Goal: Information Seeking & Learning: Find specific fact

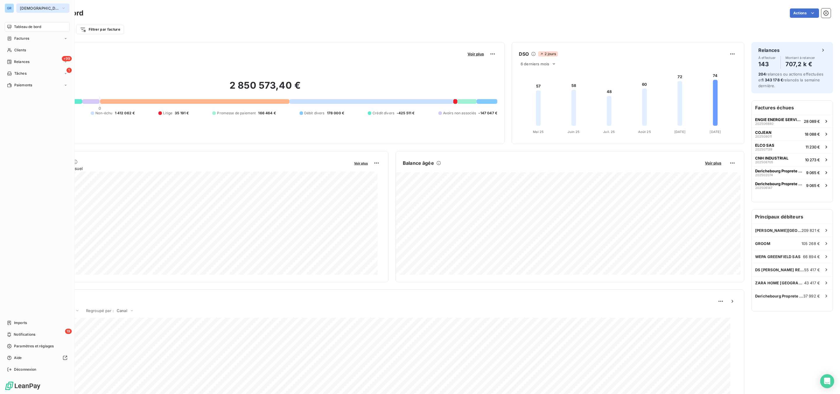
click at [37, 6] on span "[DEMOGRAPHIC_DATA]" at bounding box center [39, 8] width 39 height 5
click at [35, 78] on span "GROOM" at bounding box center [54, 80] width 52 height 6
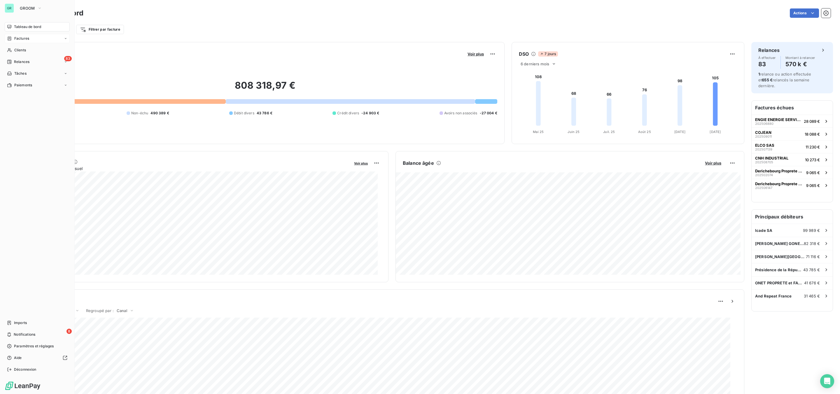
click at [25, 34] on div "Factures" at bounding box center [37, 38] width 65 height 9
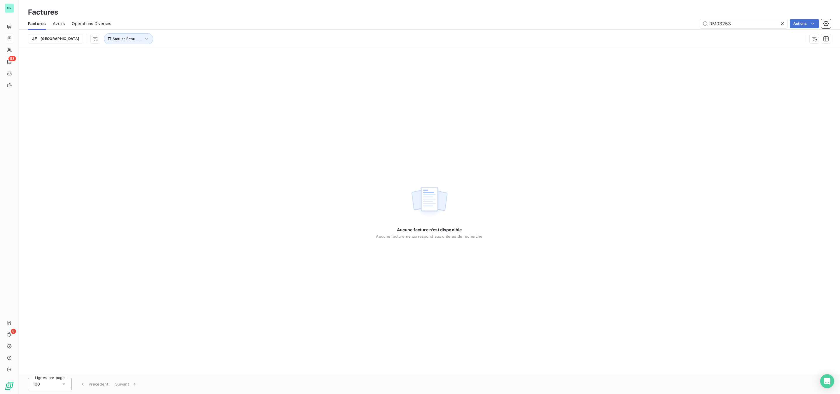
drag, startPoint x: 761, startPoint y: 22, endPoint x: 620, endPoint y: 22, distance: 141.8
click at [649, 22] on div "RM03253 Actions" at bounding box center [474, 23] width 713 height 9
type input "armonia"
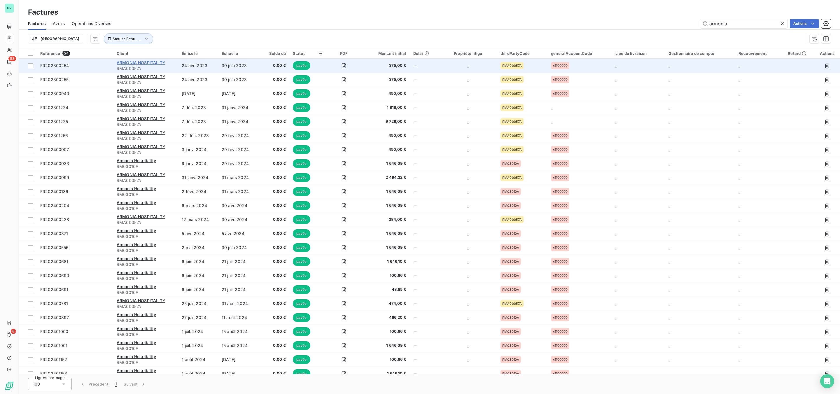
click at [151, 61] on span "ARMONIA HOSPITALITY" at bounding box center [141, 62] width 49 height 5
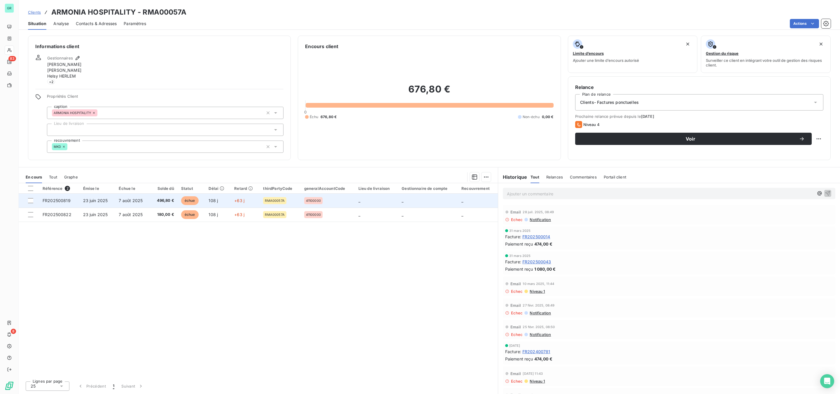
click at [192, 199] on span "échue" at bounding box center [190, 200] width 18 height 9
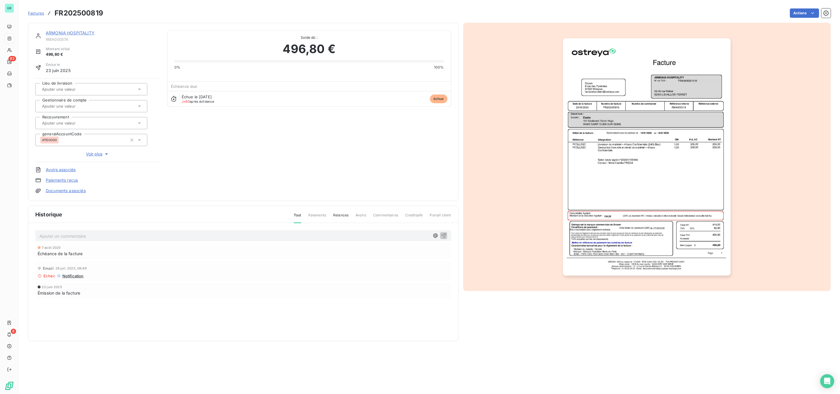
click at [599, 124] on img "button" at bounding box center [647, 156] width 168 height 237
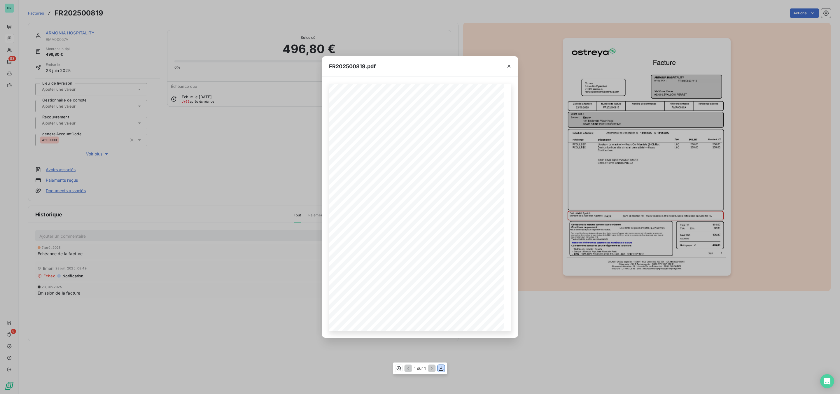
click at [438, 369] on icon "button" at bounding box center [441, 368] width 6 height 6
click at [509, 68] on icon "button" at bounding box center [509, 66] width 6 height 6
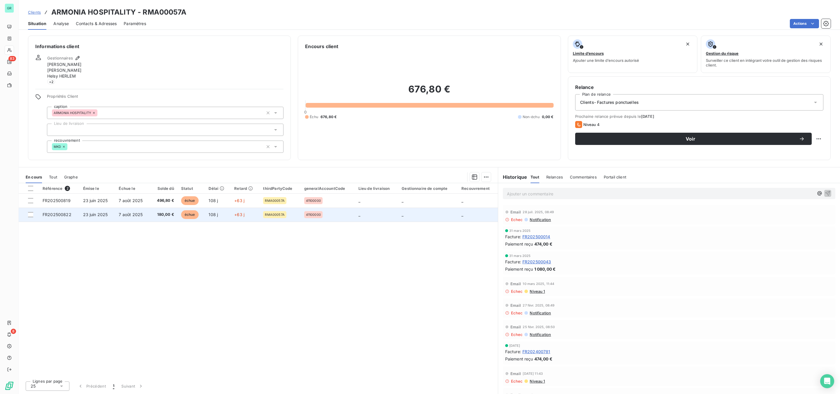
click at [196, 213] on span "échue" at bounding box center [190, 214] width 18 height 9
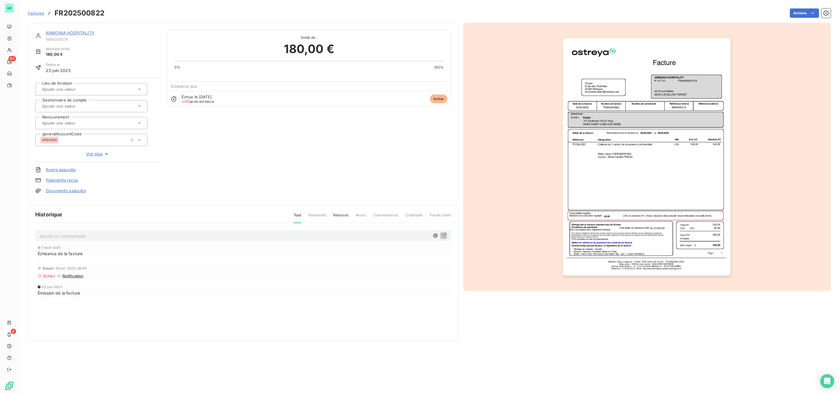
click at [616, 110] on img "button" at bounding box center [647, 156] width 168 height 237
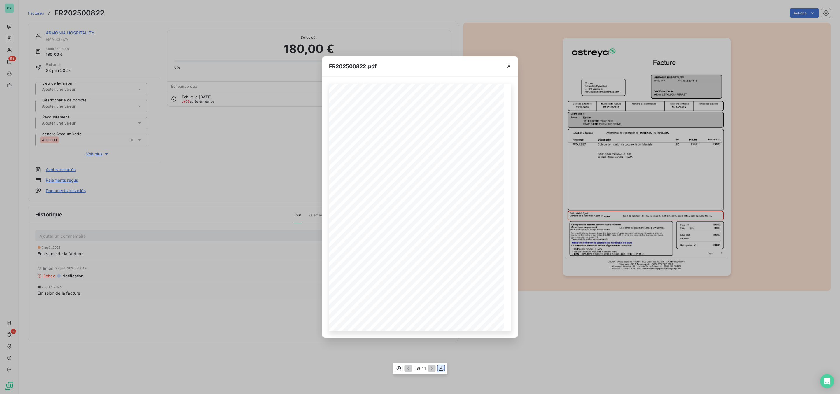
click at [443, 367] on icon "button" at bounding box center [441, 368] width 6 height 6
click at [508, 66] on icon "button" at bounding box center [509, 66] width 6 height 6
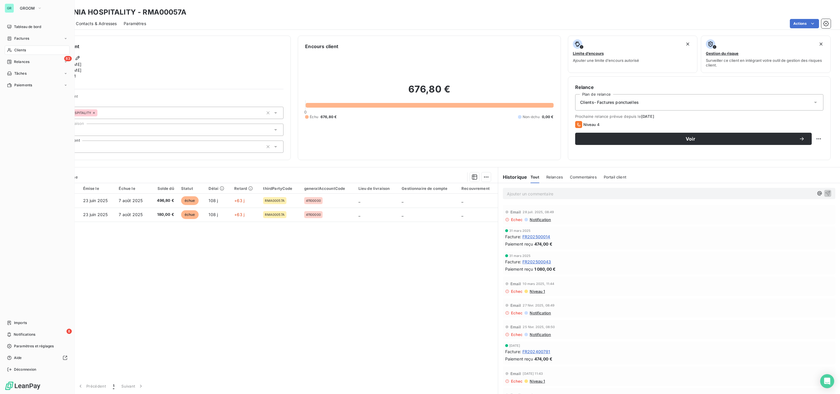
click at [21, 48] on span "Clients" at bounding box center [20, 50] width 12 height 5
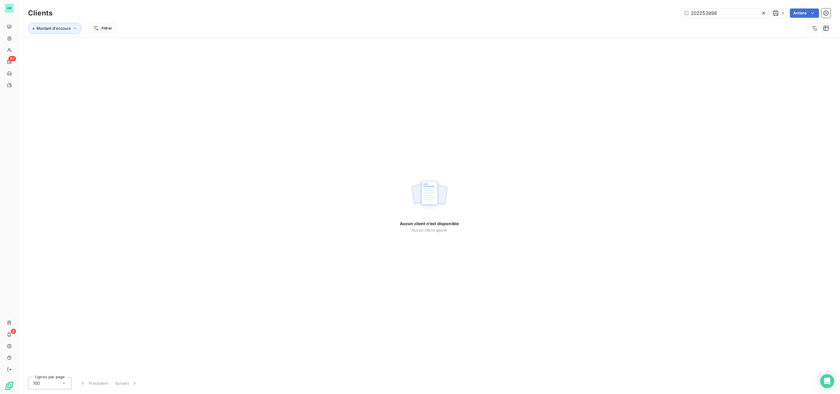
drag, startPoint x: 730, startPoint y: 10, endPoint x: 544, endPoint y: 16, distance: 185.9
click at [638, 15] on div "202253998 Actions" at bounding box center [445, 12] width 771 height 9
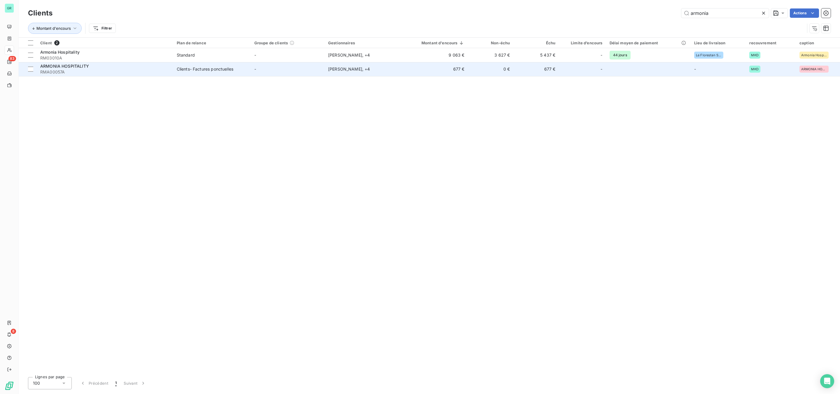
type input "armonia"
click at [76, 67] on span "ARMONIA HOSPITALITY" at bounding box center [64, 66] width 49 height 5
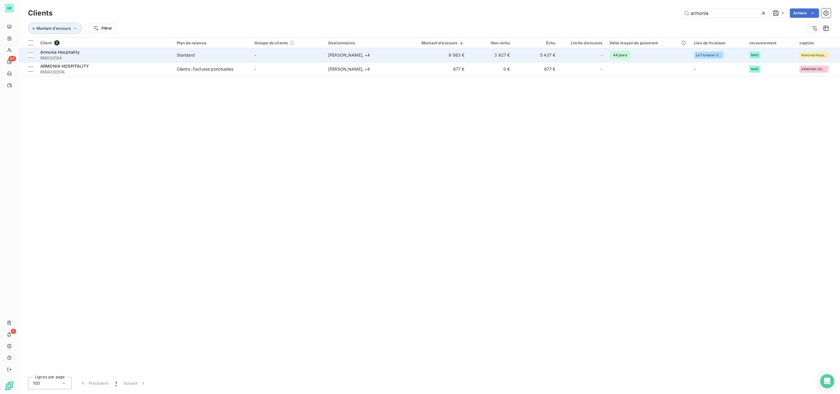
click at [60, 52] on span "Armonia Hospitality" at bounding box center [59, 52] width 39 height 5
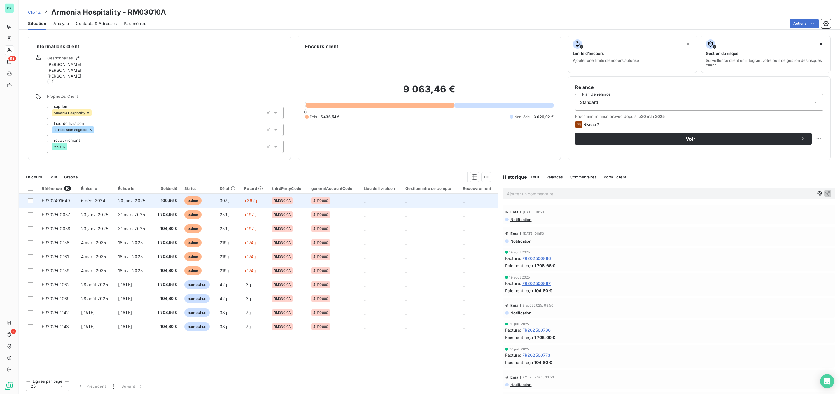
click at [192, 201] on span "échue" at bounding box center [193, 200] width 18 height 9
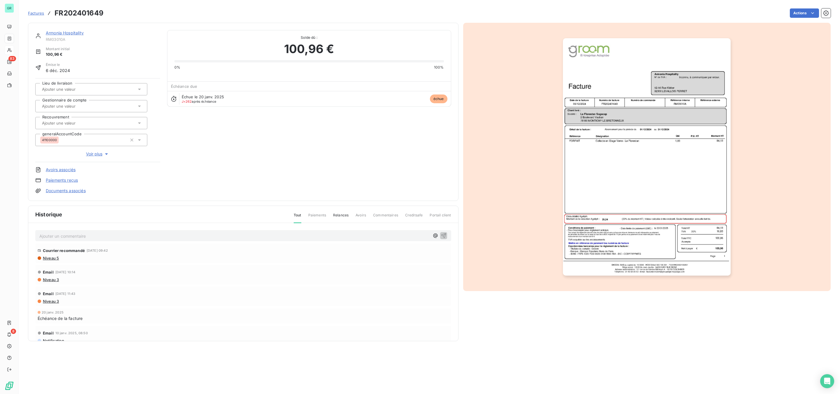
click at [636, 190] on img "button" at bounding box center [647, 156] width 168 height 237
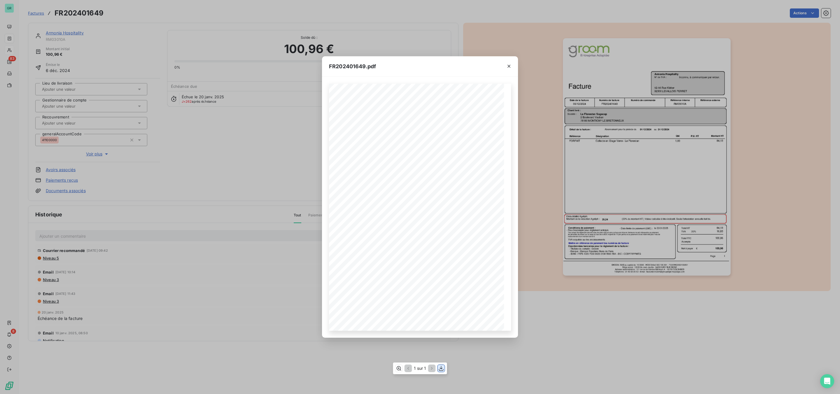
click at [442, 369] on icon "button" at bounding box center [441, 368] width 6 height 6
drag, startPoint x: 513, startPoint y: 68, endPoint x: 508, endPoint y: 67, distance: 5.0
click at [513, 68] on button "button" at bounding box center [508, 66] width 9 height 9
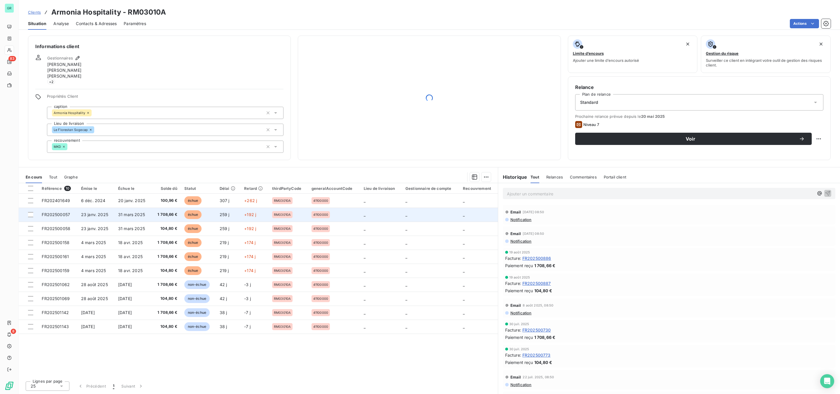
click at [197, 216] on span "échue" at bounding box center [193, 214] width 18 height 9
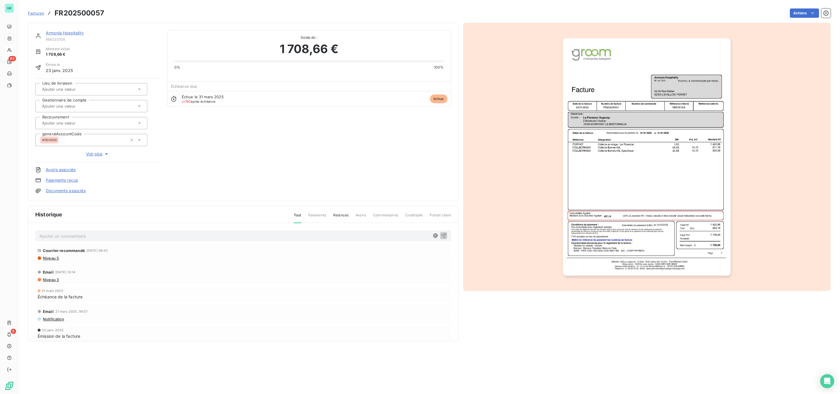
click at [558, 181] on div at bounding box center [647, 157] width 368 height 268
click at [582, 174] on img "button" at bounding box center [647, 156] width 168 height 237
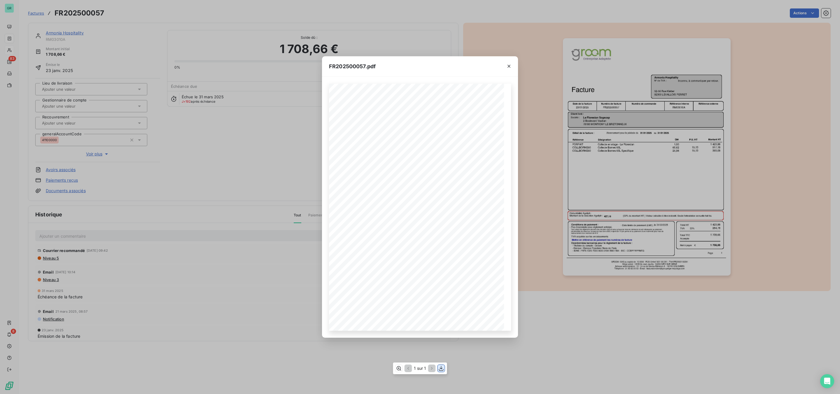
click at [441, 368] on icon "button" at bounding box center [441, 368] width 5 height 5
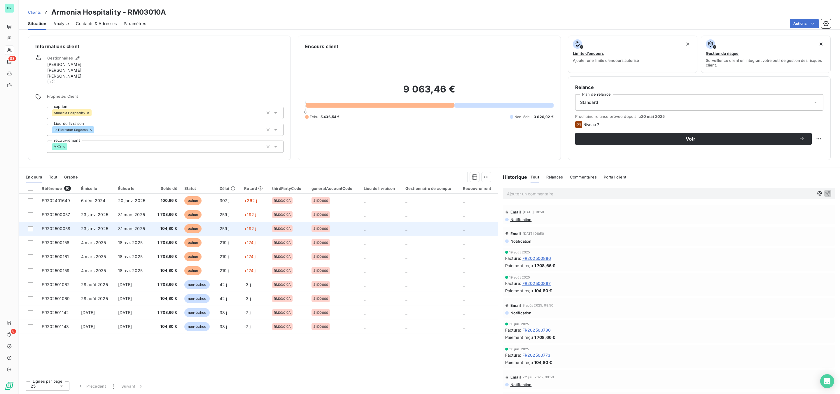
click at [194, 229] on span "échue" at bounding box center [193, 228] width 18 height 9
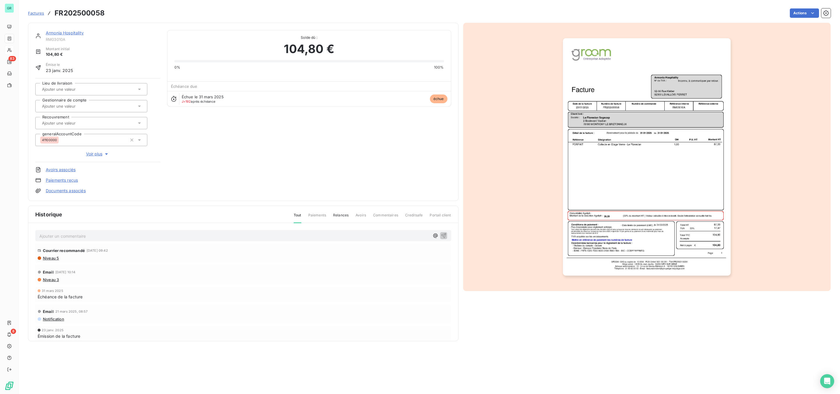
click at [654, 137] on img "button" at bounding box center [647, 156] width 168 height 237
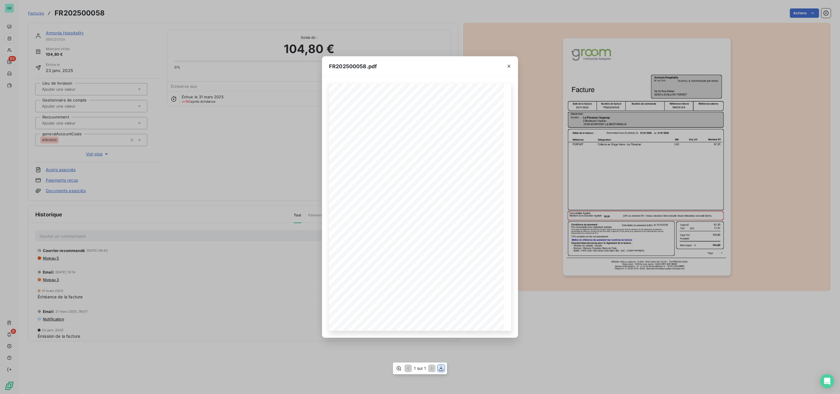
click at [443, 366] on icon "button" at bounding box center [441, 368] width 6 height 6
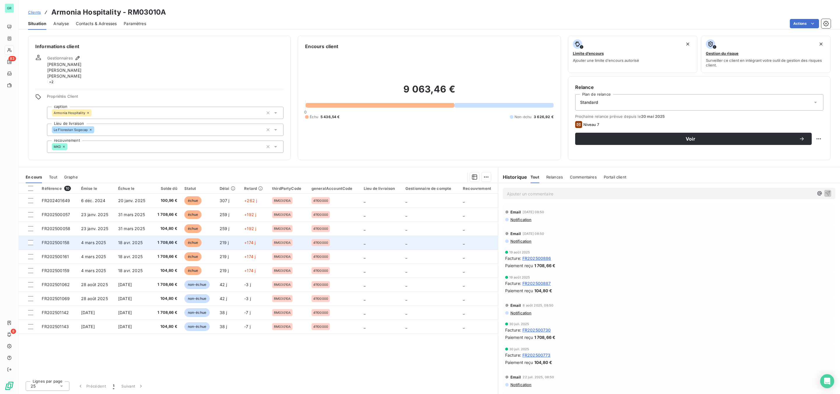
click at [189, 245] on span "échue" at bounding box center [193, 242] width 18 height 9
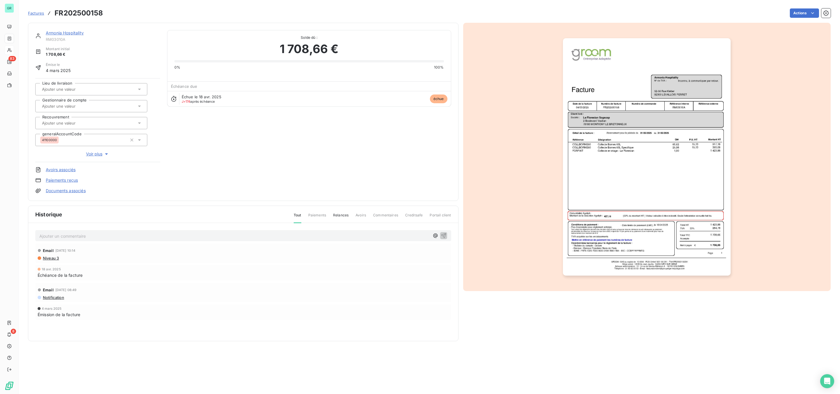
click at [577, 160] on img "button" at bounding box center [647, 156] width 168 height 237
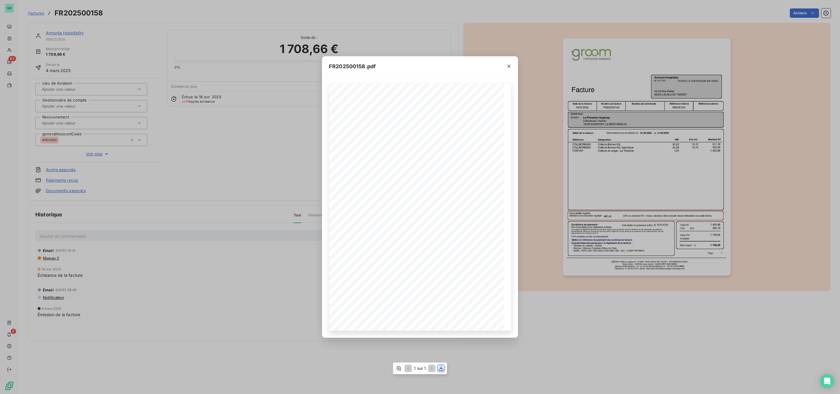
click at [444, 366] on icon "button" at bounding box center [441, 368] width 6 height 6
click at [109, 32] on div "FR202500158.pdf Référence interne Numéro de facture Date de la facture Numéro d…" at bounding box center [420, 197] width 840 height 394
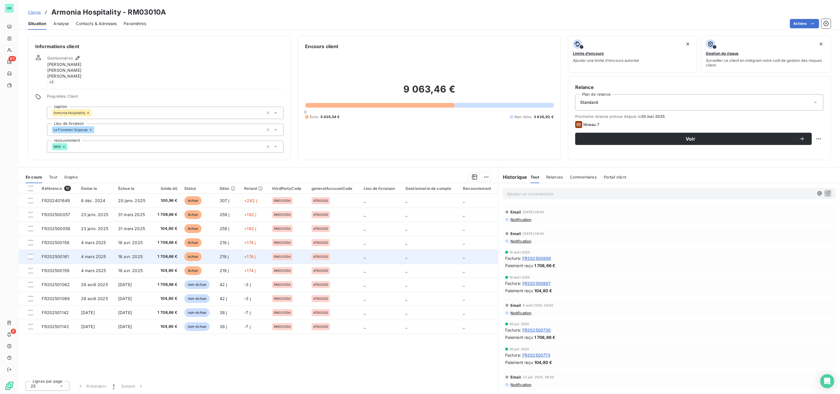
click at [190, 259] on span "échue" at bounding box center [193, 256] width 18 height 9
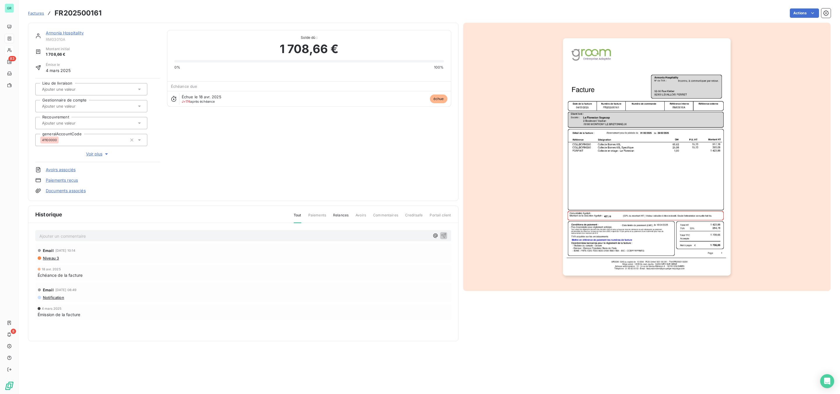
click at [607, 152] on img "button" at bounding box center [647, 156] width 168 height 237
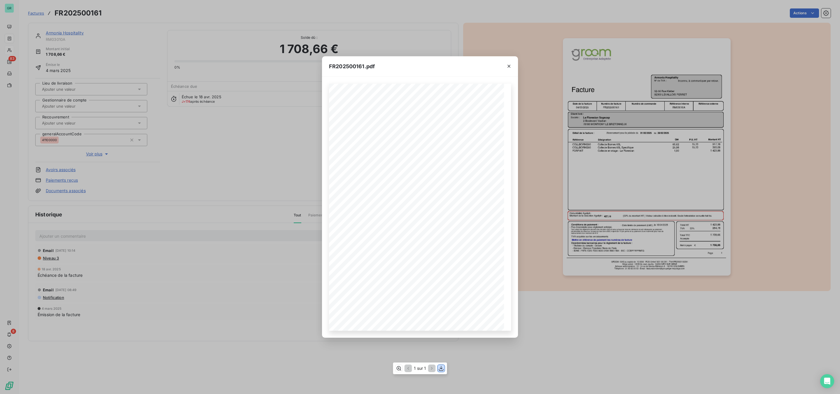
drag, startPoint x: 442, startPoint y: 368, endPoint x: 431, endPoint y: 344, distance: 26.9
click at [441, 368] on icon "button" at bounding box center [441, 368] width 6 height 6
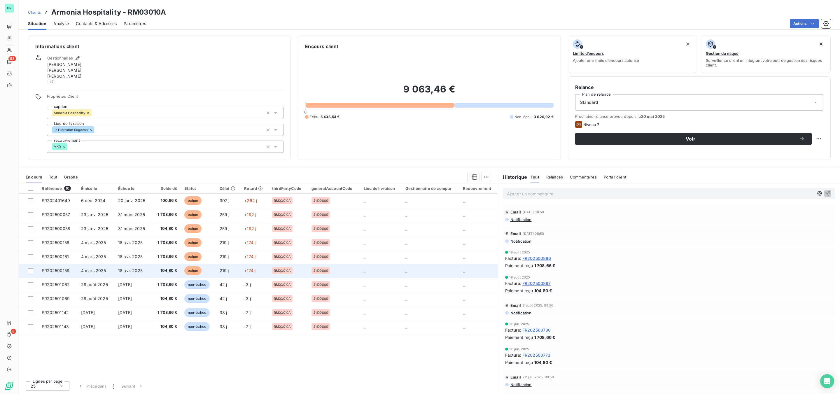
click at [196, 272] on span "échue" at bounding box center [193, 270] width 18 height 9
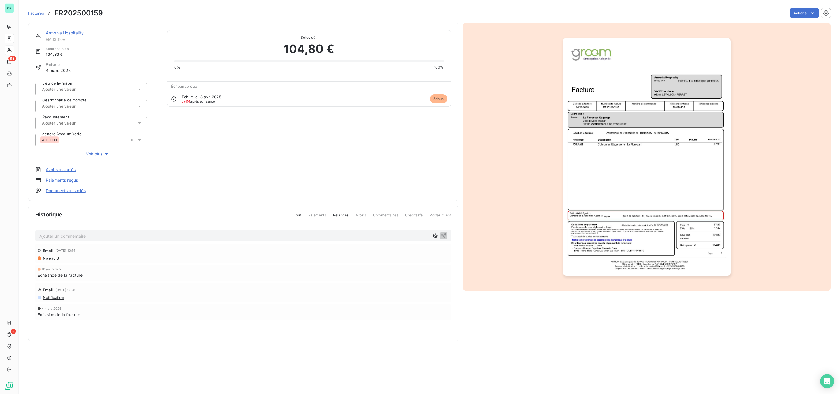
click at [657, 137] on img "button" at bounding box center [647, 156] width 168 height 237
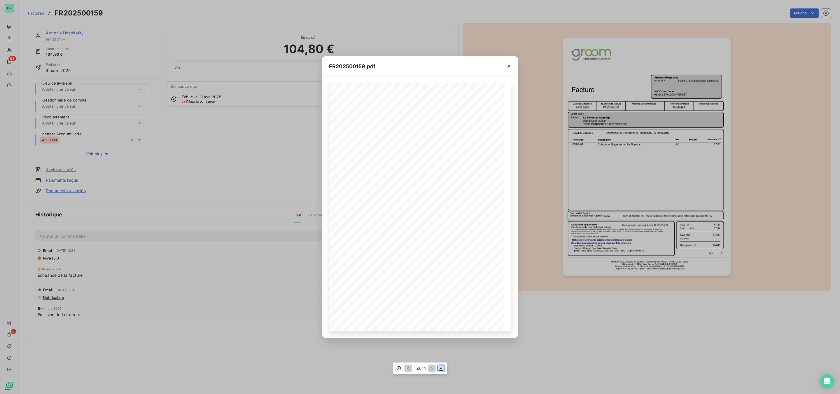
drag, startPoint x: 441, startPoint y: 369, endPoint x: 428, endPoint y: 340, distance: 32.1
click at [440, 369] on icon "button" at bounding box center [441, 368] width 6 height 6
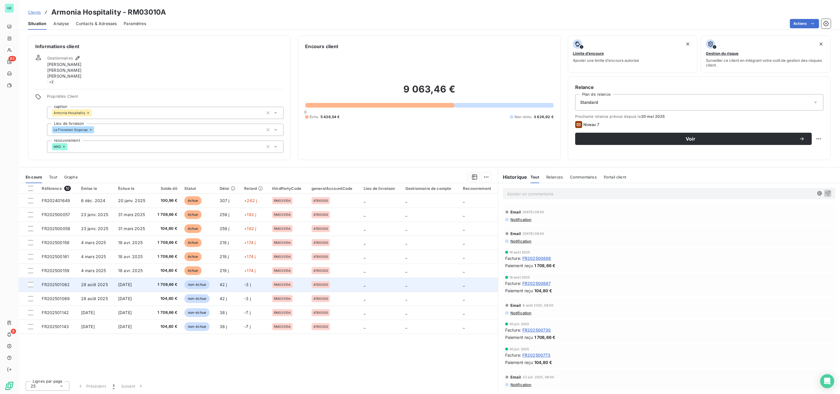
click at [198, 288] on span "non-échue" at bounding box center [196, 284] width 25 height 9
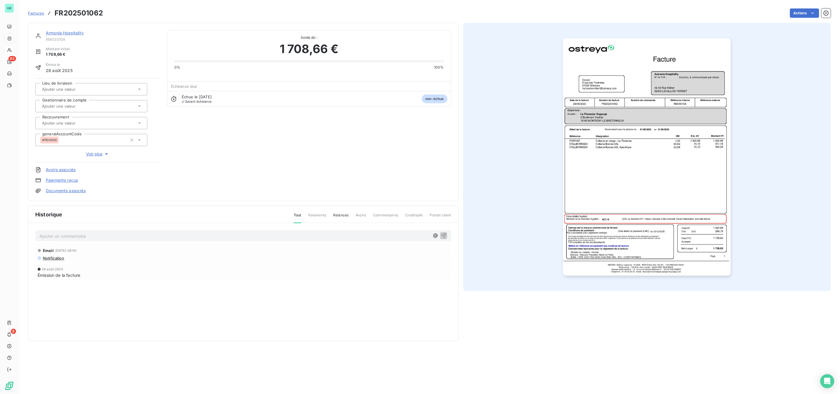
click at [618, 165] on img "button" at bounding box center [647, 156] width 168 height 237
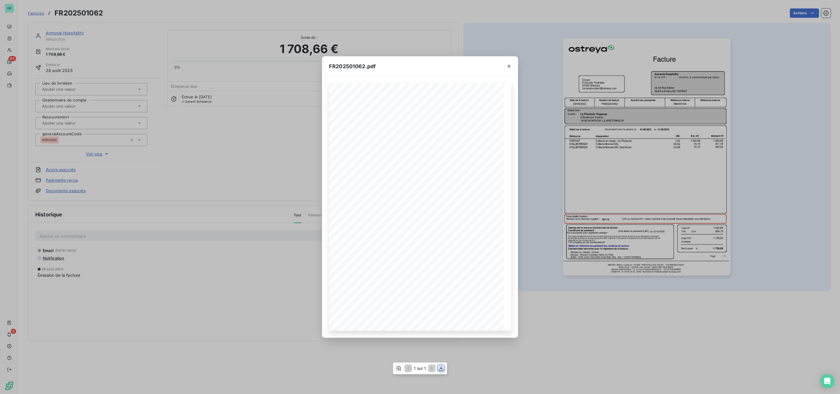
click at [440, 368] on icon "button" at bounding box center [441, 368] width 5 height 5
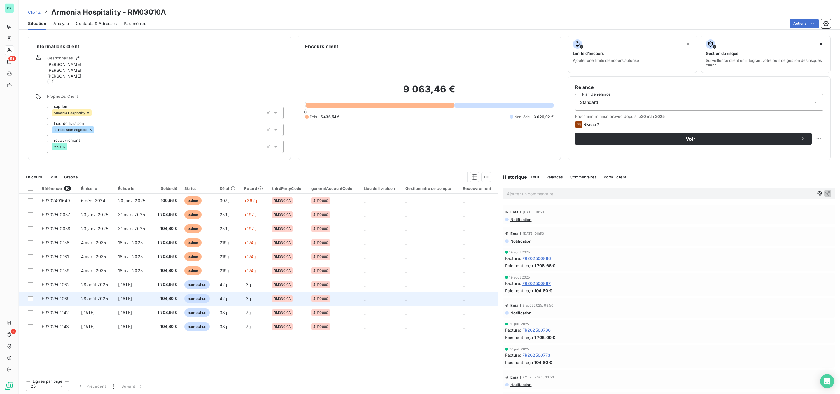
click at [198, 302] on span "non-échue" at bounding box center [196, 298] width 25 height 9
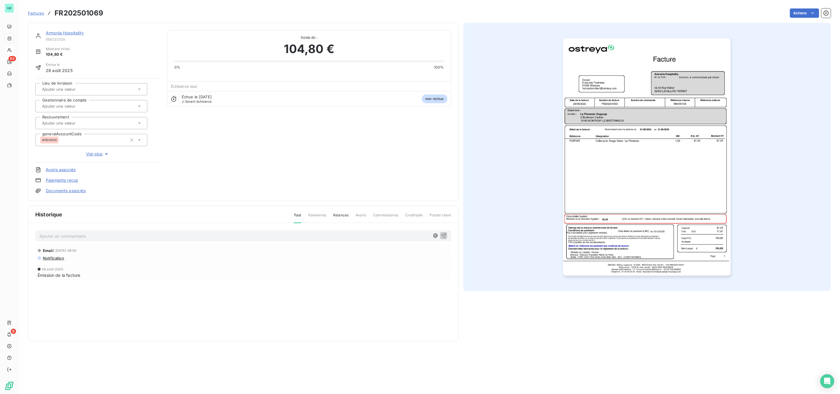
click at [602, 155] on img "button" at bounding box center [647, 156] width 168 height 237
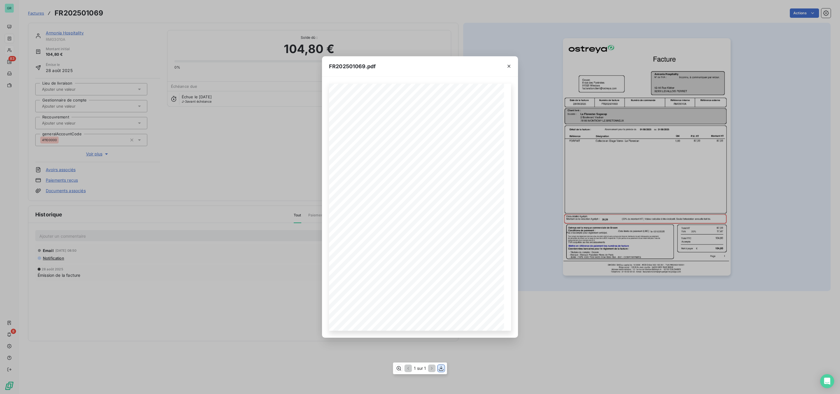
click at [441, 370] on icon "button" at bounding box center [441, 368] width 6 height 6
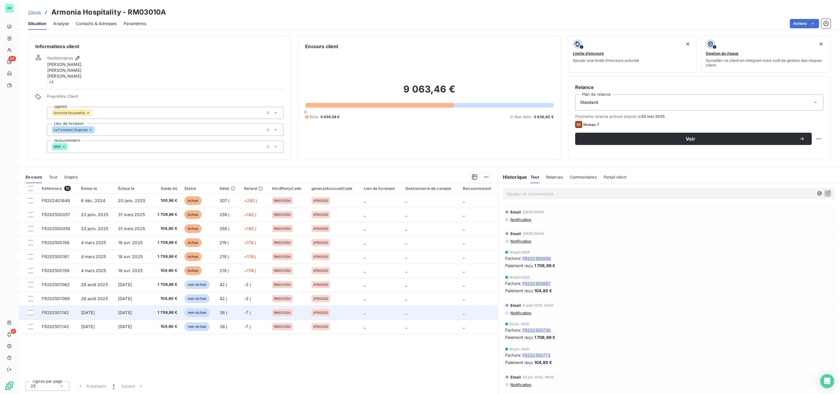
click at [198, 312] on span "non-échue" at bounding box center [196, 312] width 25 height 9
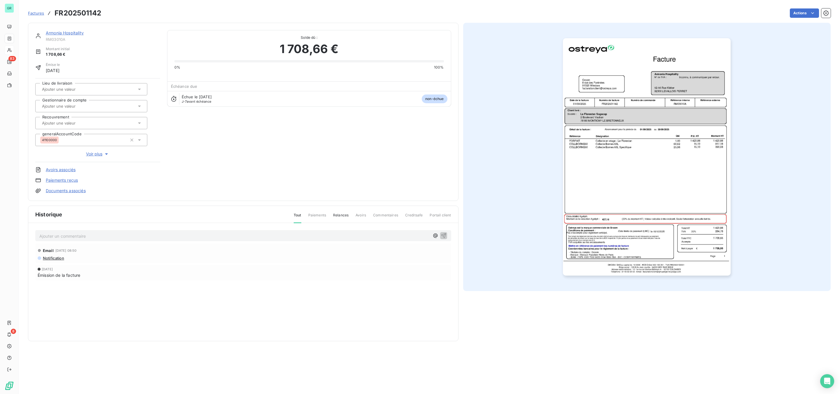
click at [643, 130] on img "button" at bounding box center [647, 156] width 168 height 237
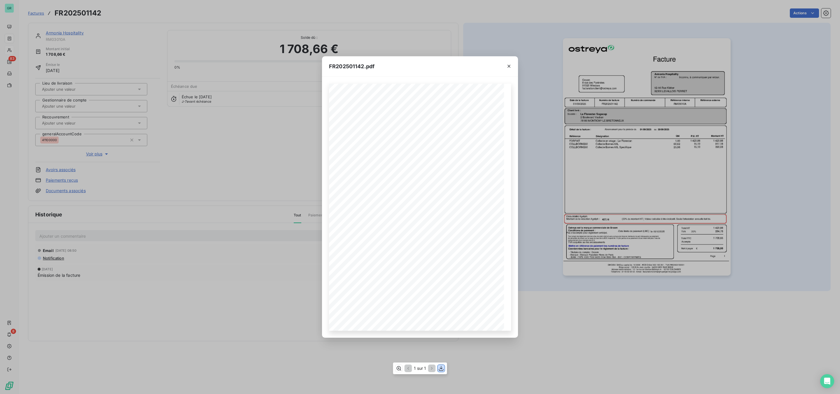
drag, startPoint x: 440, startPoint y: 367, endPoint x: 433, endPoint y: 353, distance: 15.5
click at [441, 365] on button "button" at bounding box center [441, 368] width 7 height 7
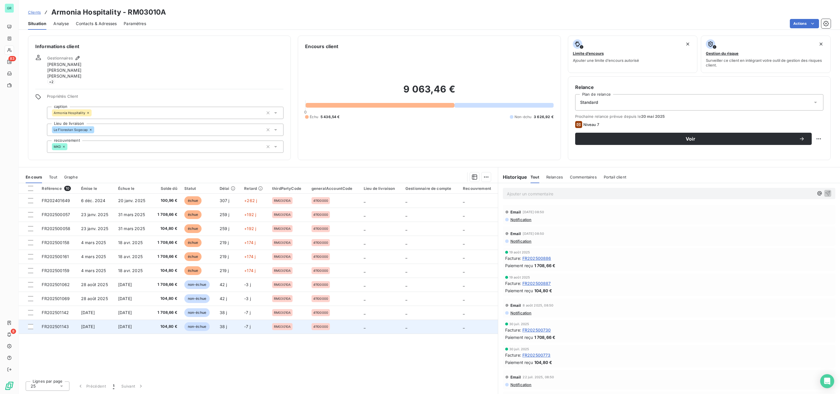
click at [203, 327] on span "non-échue" at bounding box center [196, 326] width 25 height 9
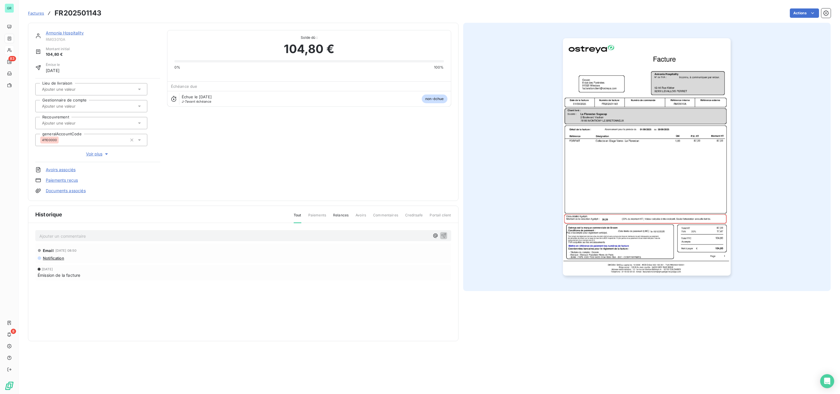
click at [640, 170] on img "button" at bounding box center [647, 156] width 168 height 237
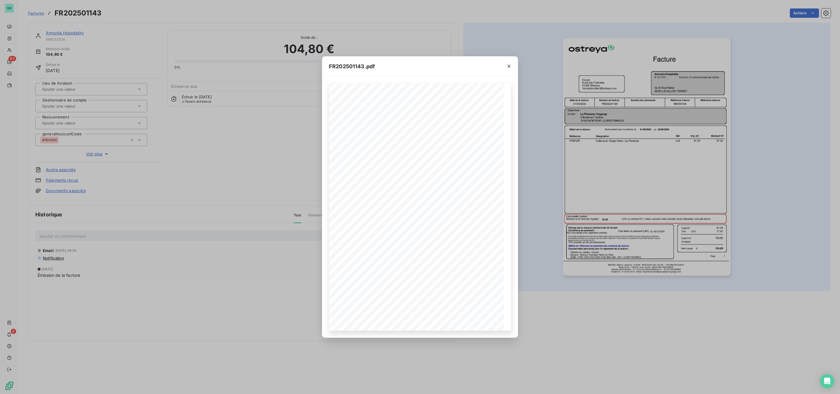
click at [435, 291] on span "de pénalités de retard sur la base du taux de la BCE majoré de 10 (dix points e…" at bounding box center [393, 292] width 110 height 2
click at [441, 366] on icon "button" at bounding box center [441, 368] width 6 height 6
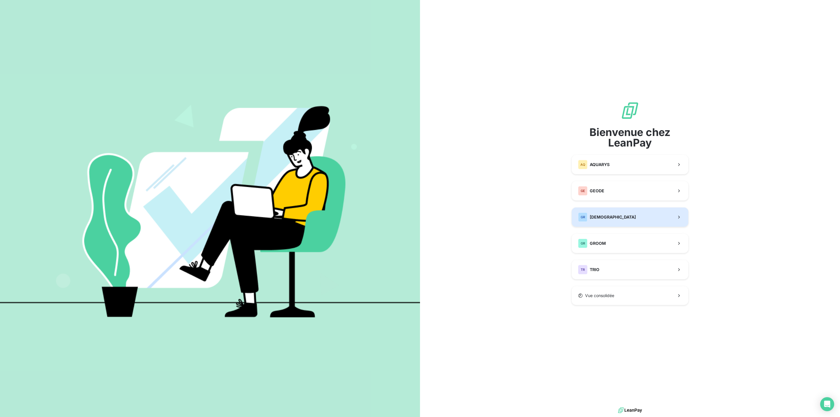
click at [607, 217] on span "[DEMOGRAPHIC_DATA]" at bounding box center [613, 217] width 46 height 6
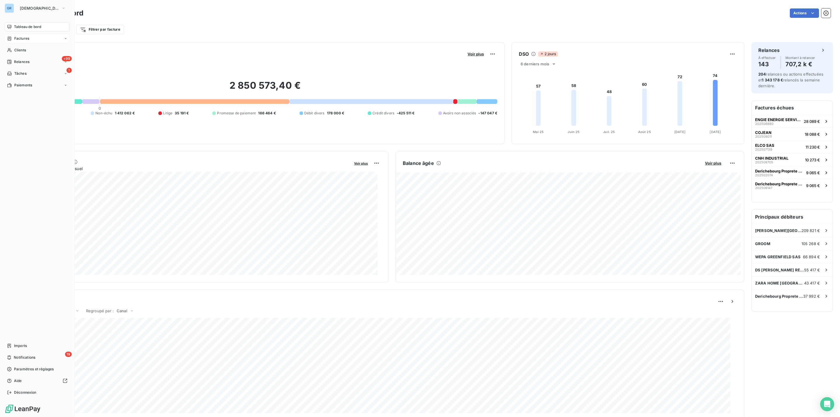
click at [18, 40] on span "Factures" at bounding box center [21, 38] width 15 height 5
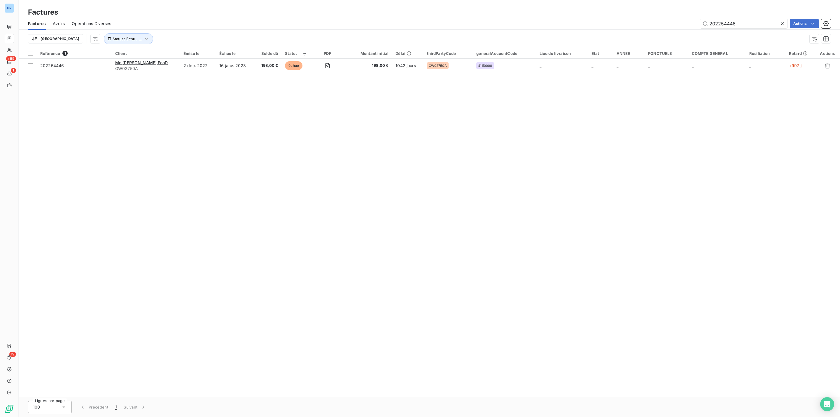
drag, startPoint x: 744, startPoint y: 27, endPoint x: 572, endPoint y: 19, distance: 172.3
click at [623, 19] on div "202254446 Actions" at bounding box center [474, 23] width 713 height 9
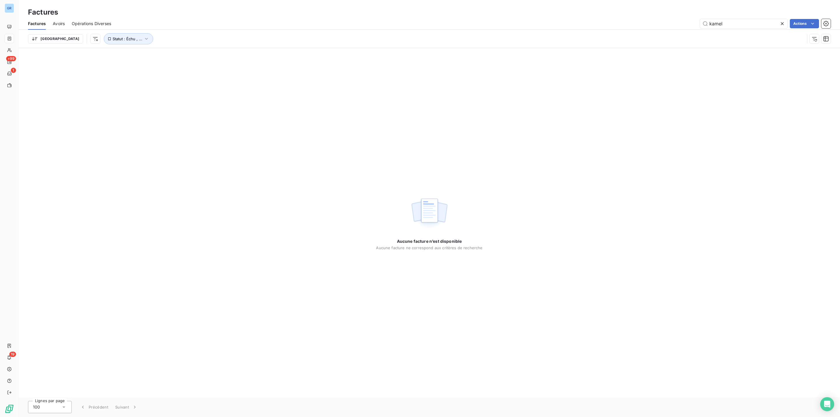
drag, startPoint x: 731, startPoint y: 22, endPoint x: 596, endPoint y: 29, distance: 134.9
click at [653, 26] on div "kamel Actions" at bounding box center [474, 23] width 713 height 9
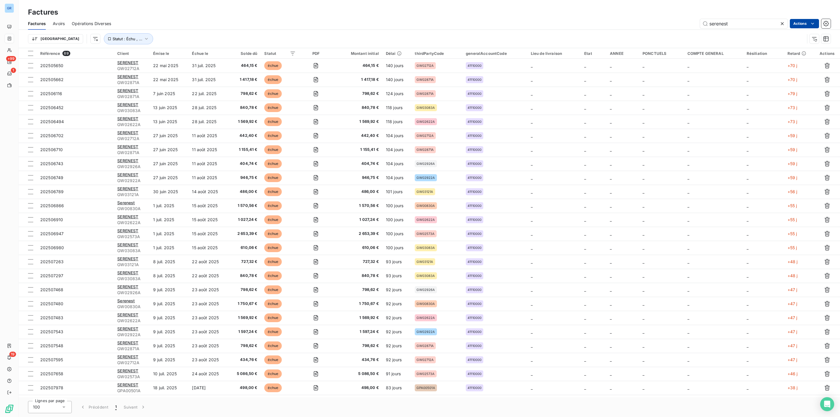
click at [802, 24] on html "GR +99 1 19 Factures Factures Avoirs Opérations Diverses serenest Actions Trier…" at bounding box center [420, 208] width 840 height 417
click at [757, 68] on div "Exporter les factures (69 factures)" at bounding box center [763, 67] width 106 height 9
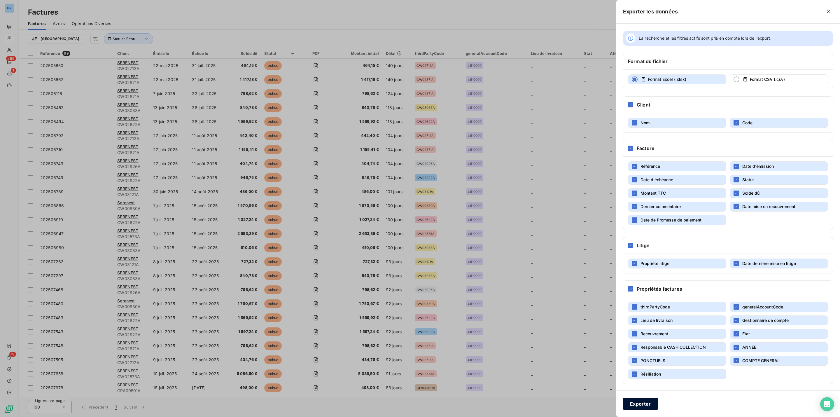
click at [645, 402] on button "Exporter" at bounding box center [640, 404] width 35 height 12
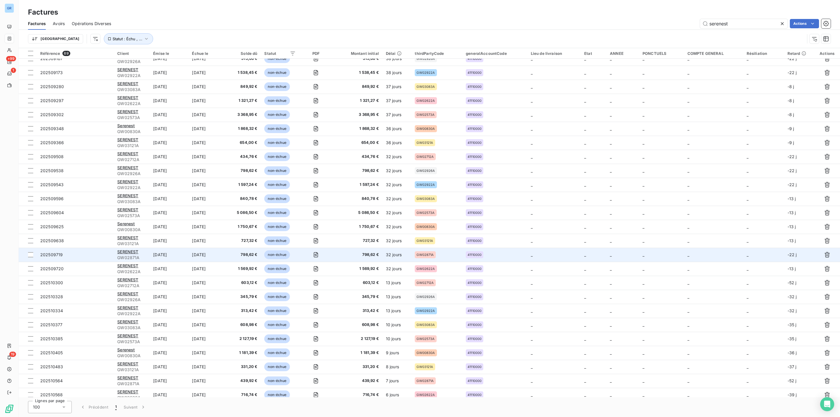
scroll to position [628, 0]
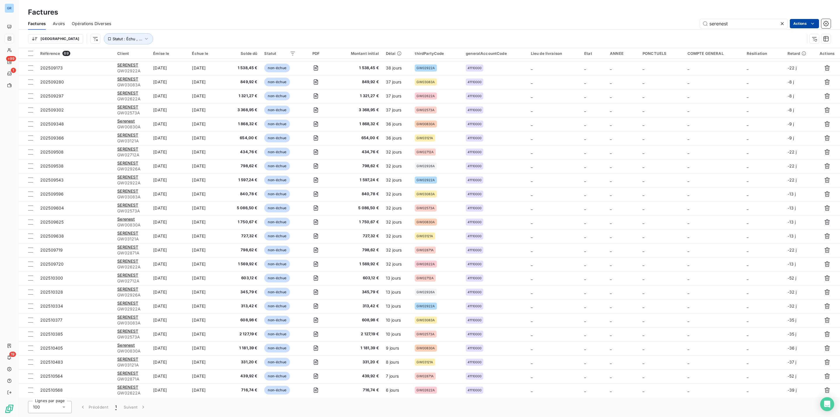
click at [803, 20] on html "GR +99 1 19 Factures Factures Avoirs Opérations Diverses serenest Actions Trier…" at bounding box center [420, 208] width 840 height 417
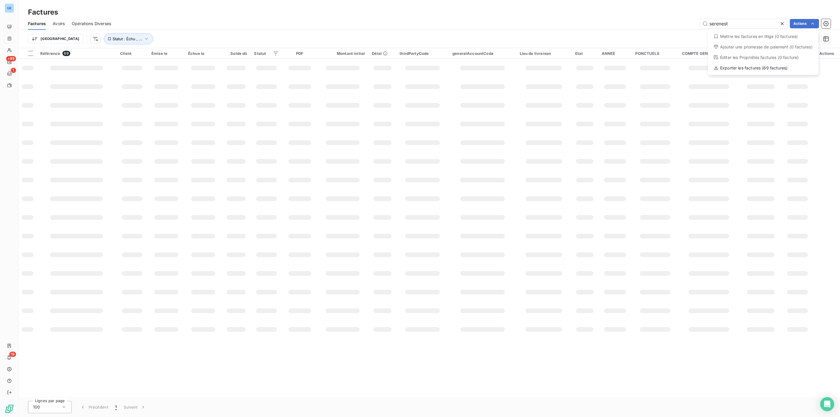
scroll to position [0, 0]
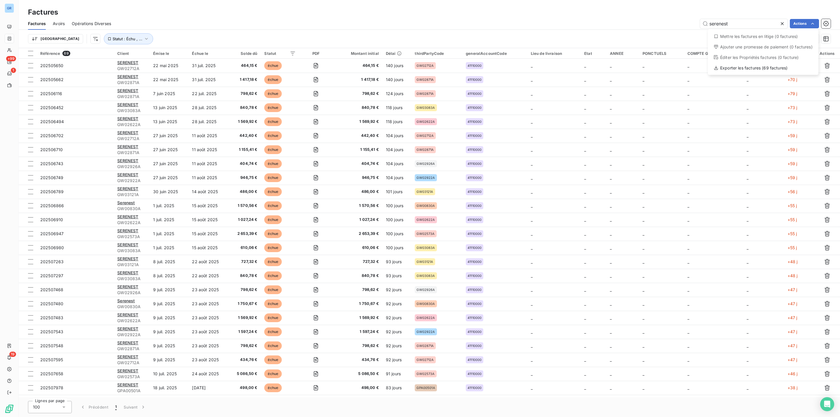
click at [252, 14] on html "GR +99 1 19 Factures Factures Avoirs Opérations Diverses serenest Actions Mettr…" at bounding box center [420, 208] width 840 height 417
drag, startPoint x: 732, startPoint y: 21, endPoint x: 666, endPoint y: 24, distance: 65.7
click at [666, 24] on div "serenest Actions" at bounding box center [474, 23] width 713 height 9
paste input "GW01670B"
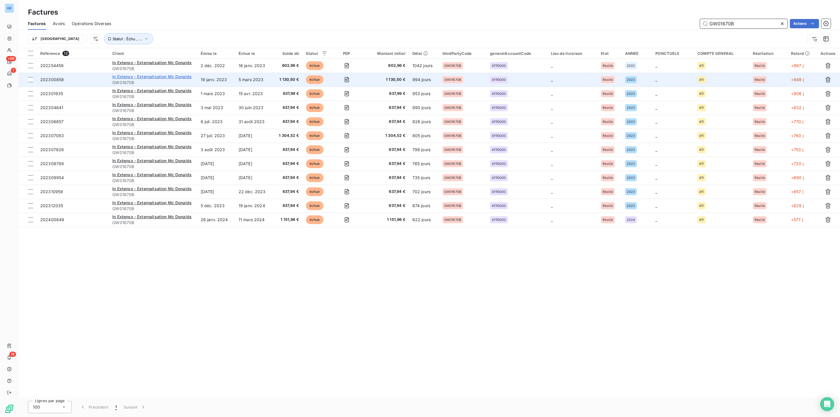
type input "GW01670B"
click at [133, 75] on span "In Extenso - Externalisation Mc Donalds" at bounding box center [151, 76] width 79 height 5
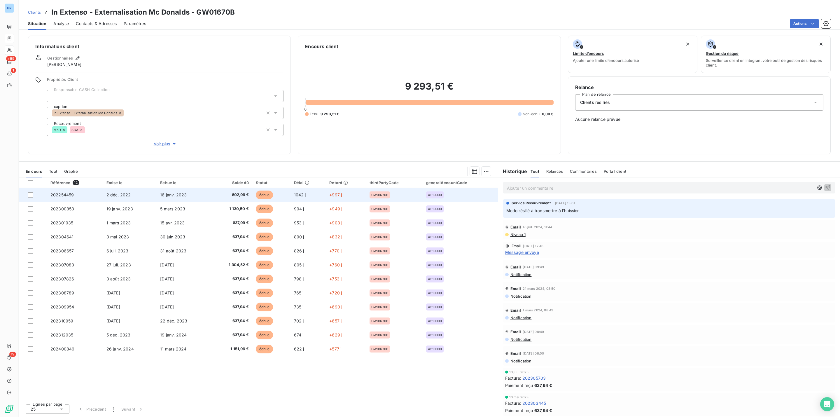
click at [266, 190] on span "échue" at bounding box center [265, 194] width 18 height 9
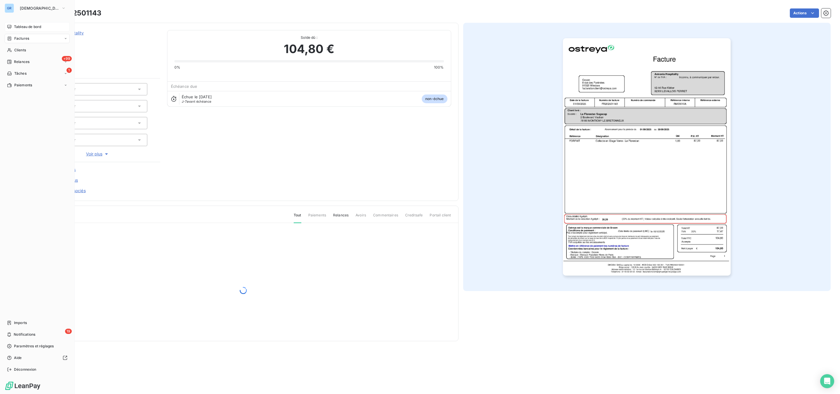
click at [22, 26] on span "Tableau de bord" at bounding box center [27, 26] width 27 height 5
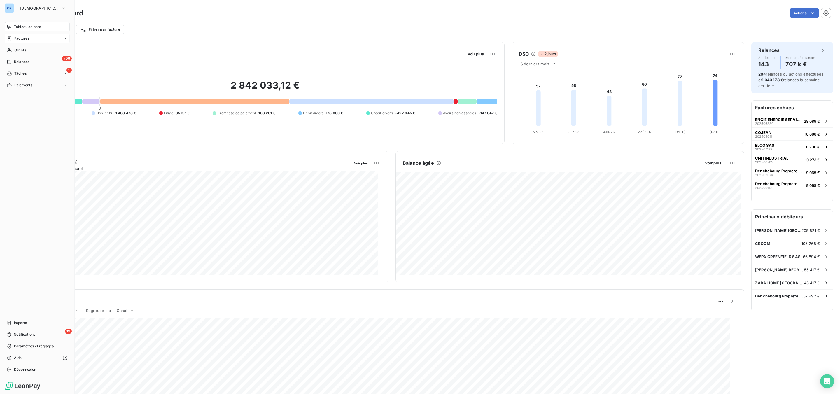
drag, startPoint x: 28, startPoint y: 37, endPoint x: 35, endPoint y: 39, distance: 7.3
click at [28, 37] on span "Factures" at bounding box center [21, 38] width 15 height 5
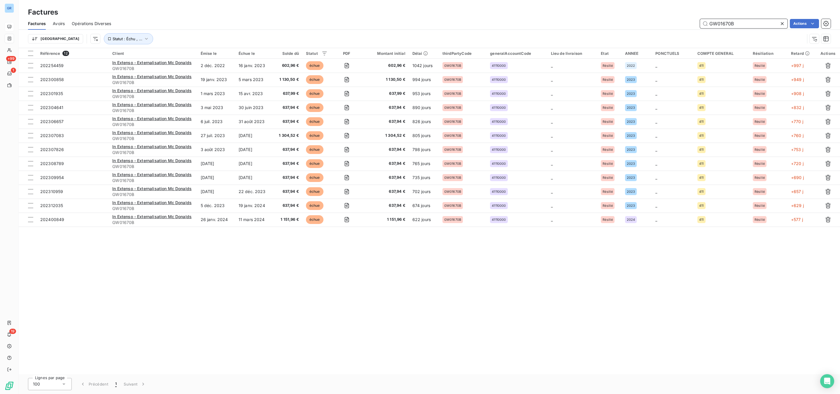
drag, startPoint x: 766, startPoint y: 22, endPoint x: 532, endPoint y: 18, distance: 234.0
click at [563, 19] on div "GW01670B Actions" at bounding box center [474, 23] width 713 height 9
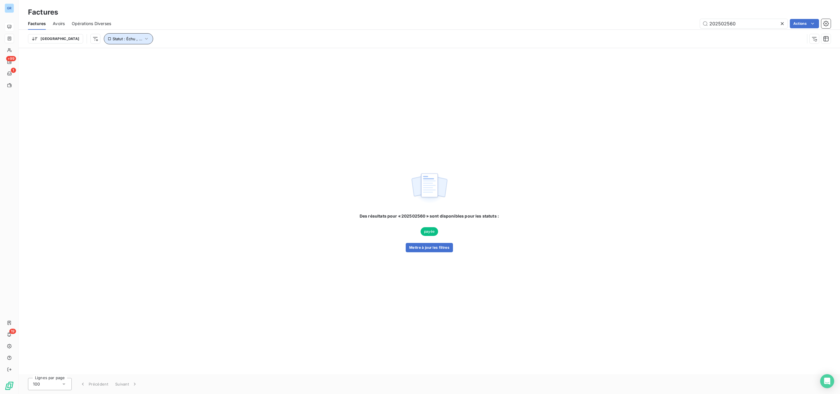
click at [113, 40] on span "Statut : Échu , ..." at bounding box center [128, 38] width 30 height 5
click at [170, 55] on span "non-échue" at bounding box center [173, 54] width 22 height 5
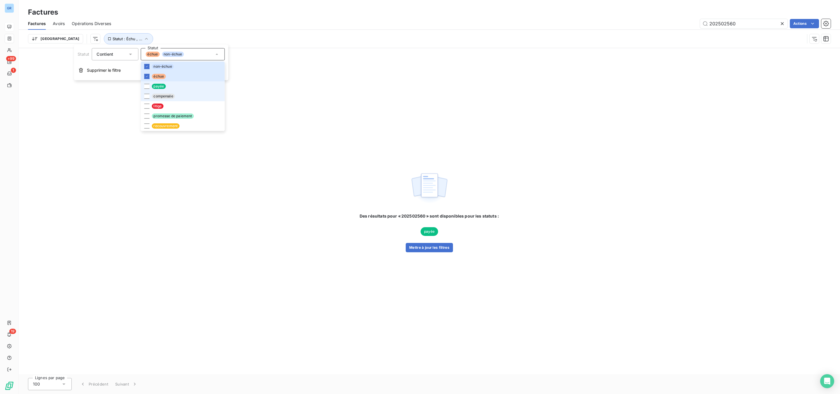
click at [161, 90] on li "payée" at bounding box center [183, 86] width 84 height 10
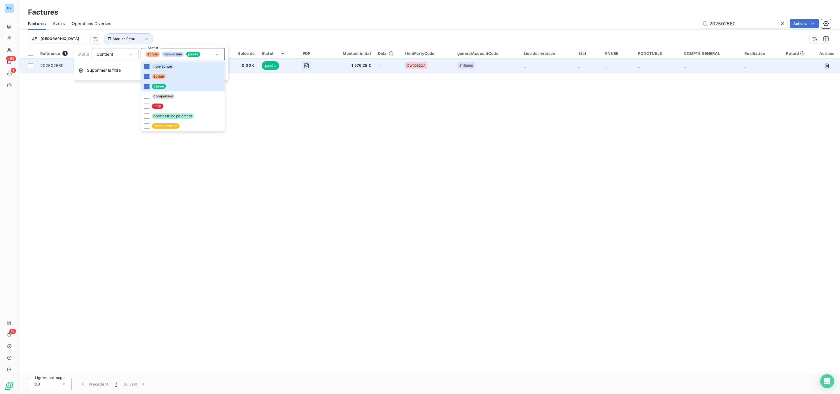
click at [308, 67] on icon "button" at bounding box center [307, 66] width 6 height 6
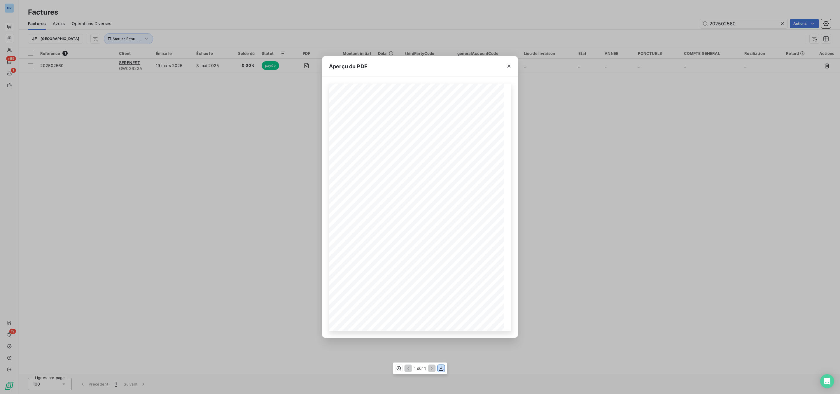
drag, startPoint x: 443, startPoint y: 370, endPoint x: 474, endPoint y: 344, distance: 40.6
click at [442, 370] on icon "button" at bounding box center [441, 368] width 6 height 6
click at [734, 21] on div "Aperçu du PDF Référence interne Numéro de Date de Numéro de commande Référence …" at bounding box center [420, 197] width 840 height 394
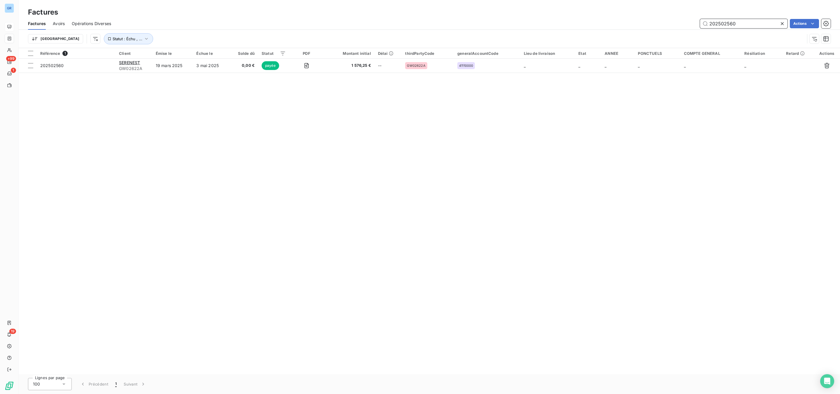
drag, startPoint x: 737, startPoint y: 21, endPoint x: 632, endPoint y: 15, distance: 105.2
click at [623, 12] on div "Factures Factures Avoirs Opérations Diverses 202502560 Actions Trier Statut : É…" at bounding box center [429, 24] width 821 height 48
click at [741, 20] on input "202502560" at bounding box center [744, 23] width 88 height 9
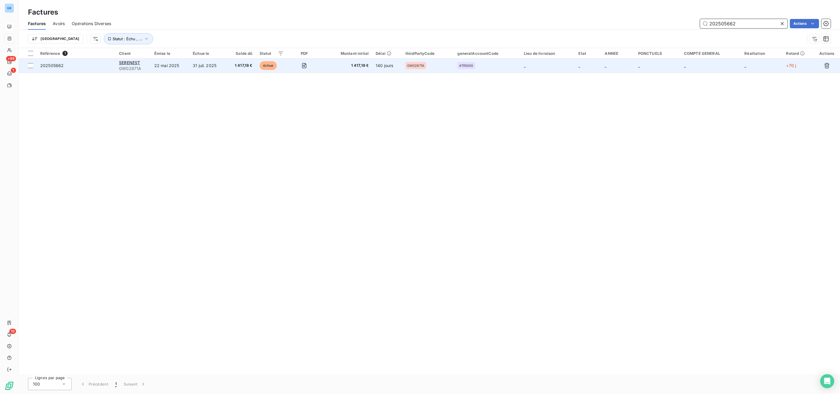
type input "202505662"
click at [281, 65] on td "échue" at bounding box center [271, 66] width 31 height 14
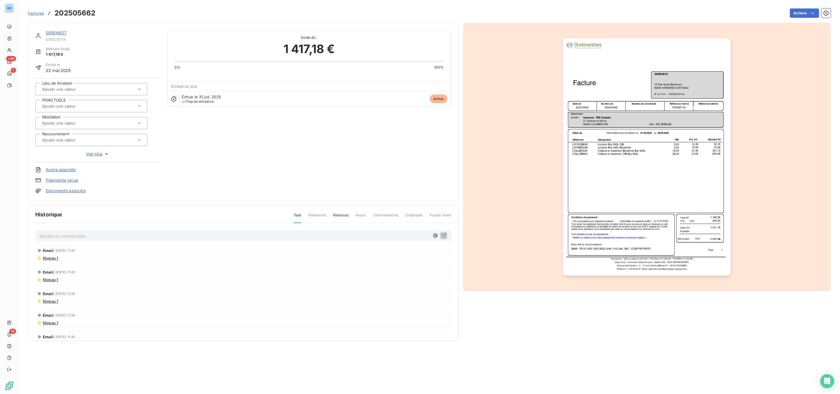
click at [615, 93] on img "button" at bounding box center [647, 156] width 168 height 237
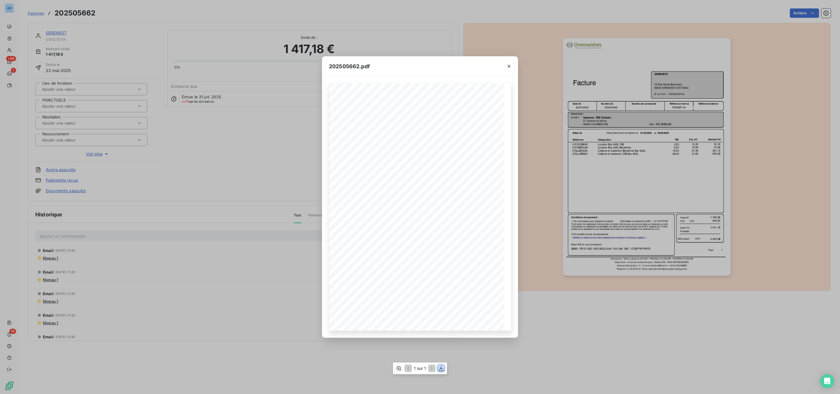
drag, startPoint x: 440, startPoint y: 371, endPoint x: 436, endPoint y: 367, distance: 5.4
click at [439, 370] on icon "button" at bounding box center [441, 368] width 6 height 6
drag, startPoint x: 510, startPoint y: 67, endPoint x: 505, endPoint y: 68, distance: 4.7
click at [510, 67] on icon "button" at bounding box center [509, 66] width 6 height 6
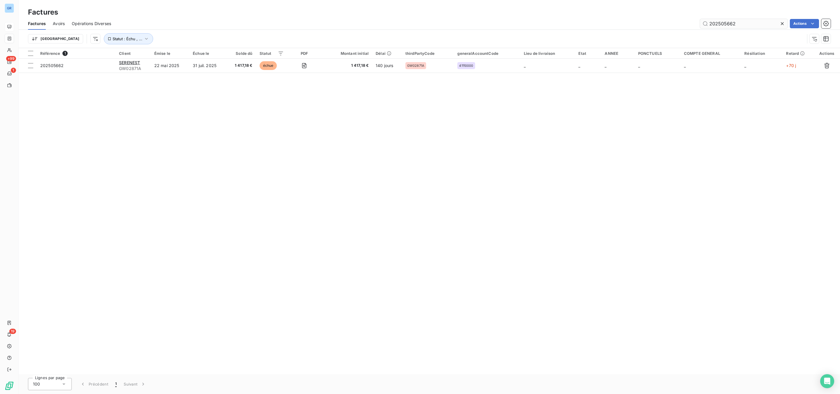
click at [747, 25] on input "202505662" at bounding box center [744, 23] width 88 height 9
drag, startPoint x: 737, startPoint y: 20, endPoint x: 585, endPoint y: 18, distance: 152.6
click at [585, 19] on div "202505662 Actions" at bounding box center [474, 23] width 713 height 9
type input "202506116"
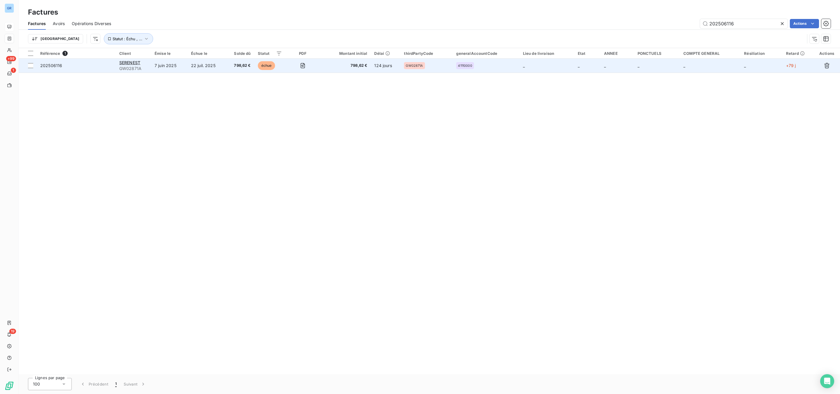
click at [239, 66] on span "798,62 €" at bounding box center [240, 66] width 22 height 6
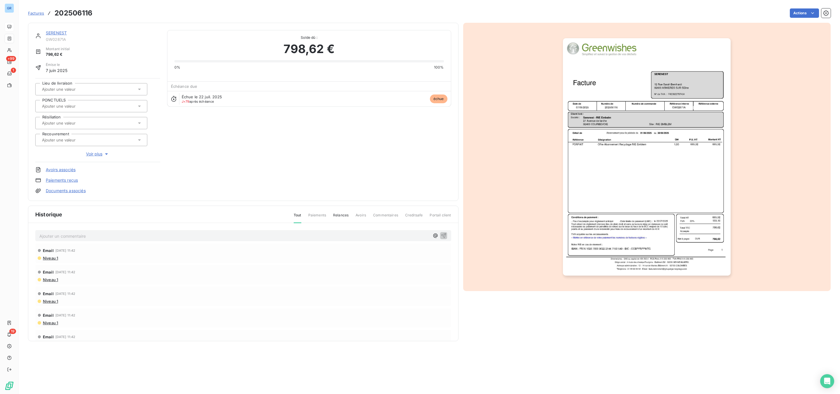
click at [682, 165] on img "button" at bounding box center [647, 156] width 168 height 237
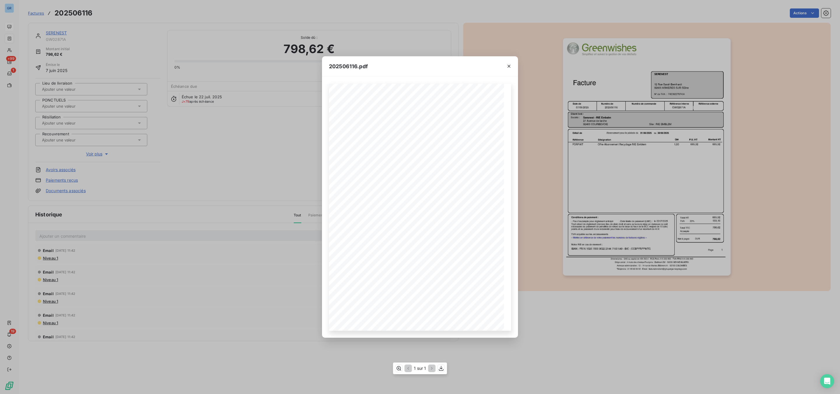
click at [433, 313] on span "Greenwishes - SAS au capital de 435 352 € - RCS [GEOGRAPHIC_DATA] 515 200 863 -…" at bounding box center [437, 313] width 111 height 2
click at [440, 369] on icon "button" at bounding box center [441, 368] width 6 height 6
click at [438, 366] on icon "button" at bounding box center [441, 368] width 6 height 6
click at [492, 69] on div "202506116.pdf" at bounding box center [420, 66] width 196 height 20
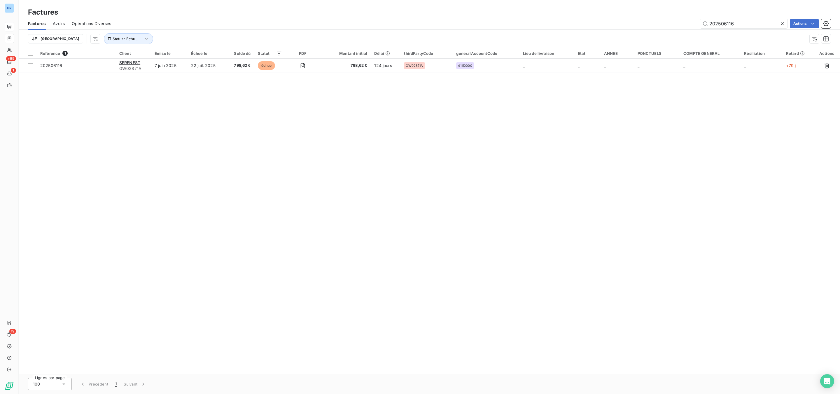
drag, startPoint x: 745, startPoint y: 20, endPoint x: 503, endPoint y: 19, distance: 242.4
click at [536, 19] on div "202506116 Actions" at bounding box center [474, 23] width 713 height 9
click at [752, 25] on input "202506116" at bounding box center [744, 23] width 88 height 9
drag, startPoint x: 746, startPoint y: 24, endPoint x: 601, endPoint y: 21, distance: 144.7
click at [601, 21] on div "202506116 Actions" at bounding box center [474, 23] width 713 height 9
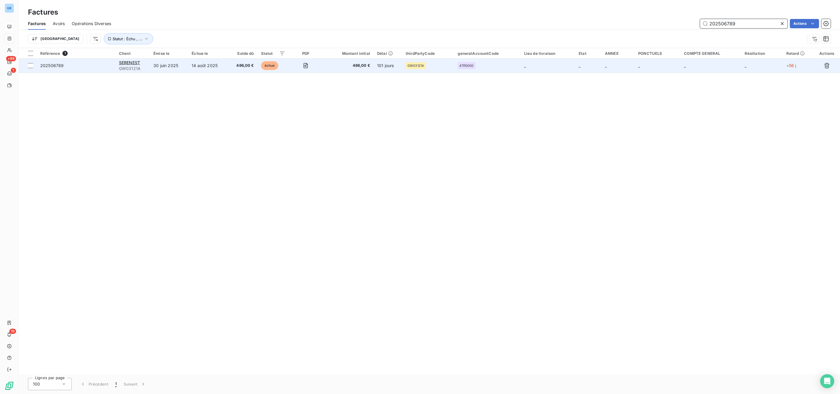
type input "202506789"
click at [394, 66] on td "101 jours" at bounding box center [388, 66] width 29 height 14
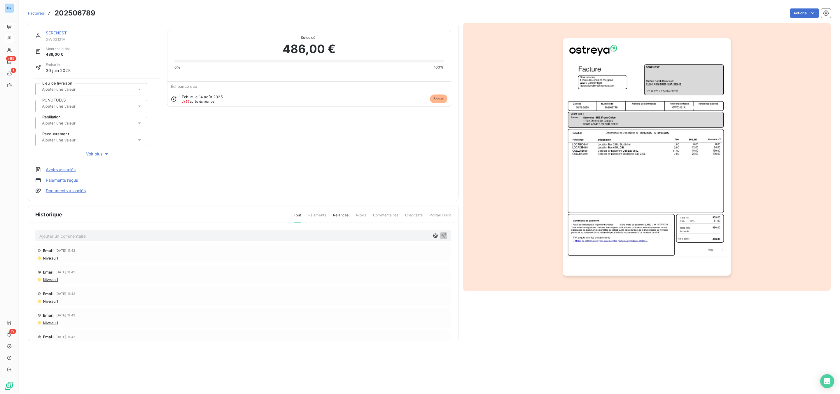
click at [578, 189] on img "button" at bounding box center [647, 156] width 168 height 237
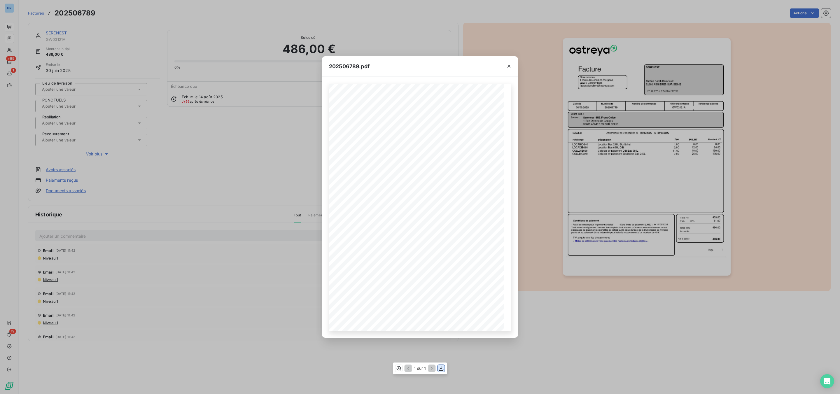
click at [444, 367] on icon "button" at bounding box center [441, 368] width 6 height 6
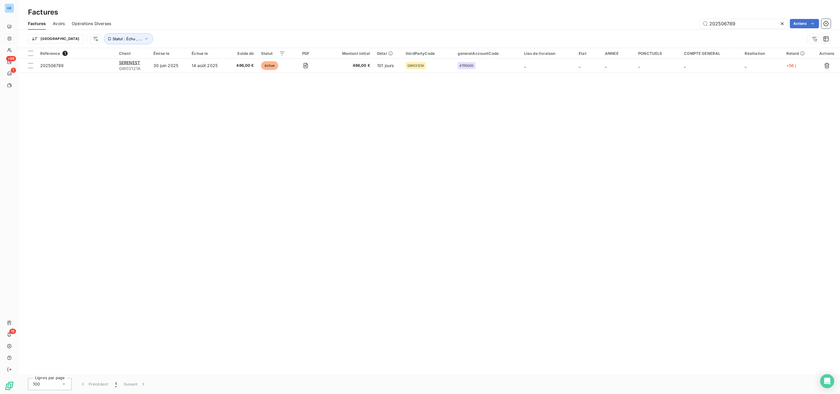
drag, startPoint x: 745, startPoint y: 18, endPoint x: 538, endPoint y: 17, distance: 206.5
click at [620, 17] on div "Factures Factures Avoirs Opérations Diverses 202506789 Actions Trier Statut : É…" at bounding box center [429, 24] width 821 height 48
drag, startPoint x: 741, startPoint y: 34, endPoint x: 743, endPoint y: 31, distance: 3.7
click at [741, 34] on div "Trier Statut : Échu , ..." at bounding box center [416, 38] width 777 height 11
drag, startPoint x: 745, startPoint y: 25, endPoint x: 531, endPoint y: 23, distance: 213.2
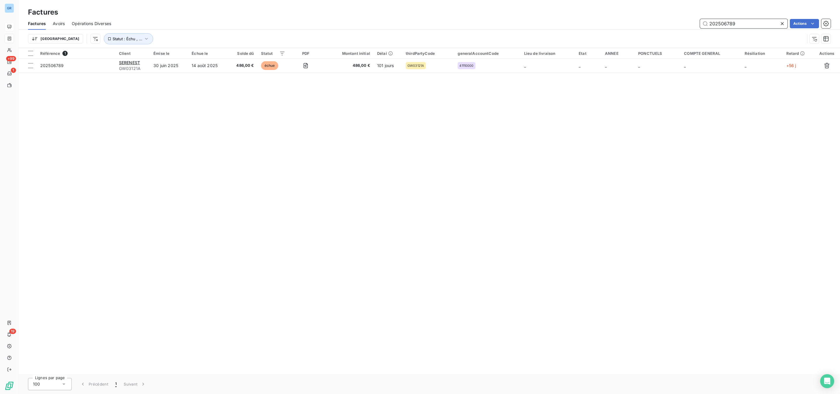
click at [531, 23] on div "202506789 Actions" at bounding box center [474, 23] width 713 height 9
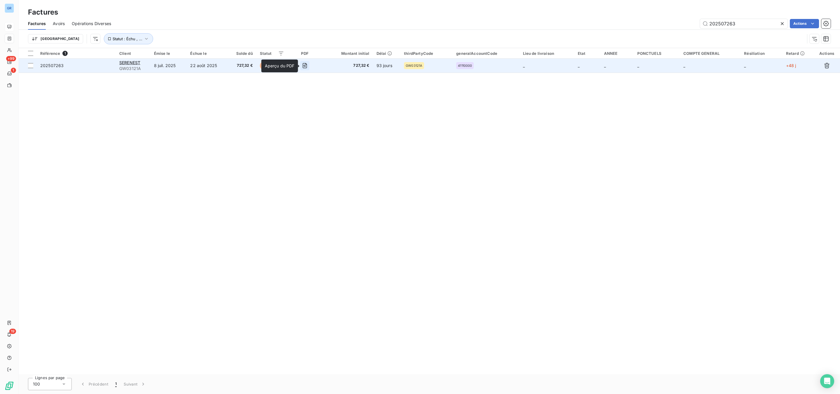
click at [307, 67] on icon "button" at bounding box center [305, 66] width 6 height 6
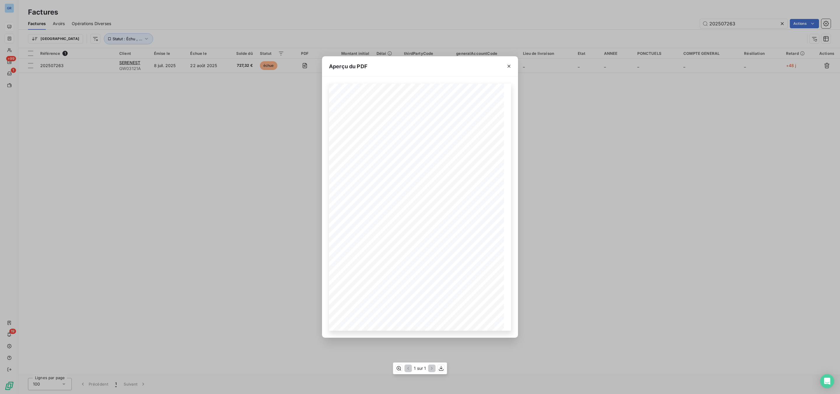
click at [436, 369] on div "1 sur 1" at bounding box center [420, 369] width 54 height 12
click at [446, 369] on div "1 sur 1" at bounding box center [420, 369] width 54 height 12
click at [444, 368] on icon "button" at bounding box center [441, 368] width 6 height 6
click at [635, 113] on div "Aperçu du PDF Référence interne Numéro de Date de Numéro de commande Référence …" at bounding box center [420, 197] width 840 height 394
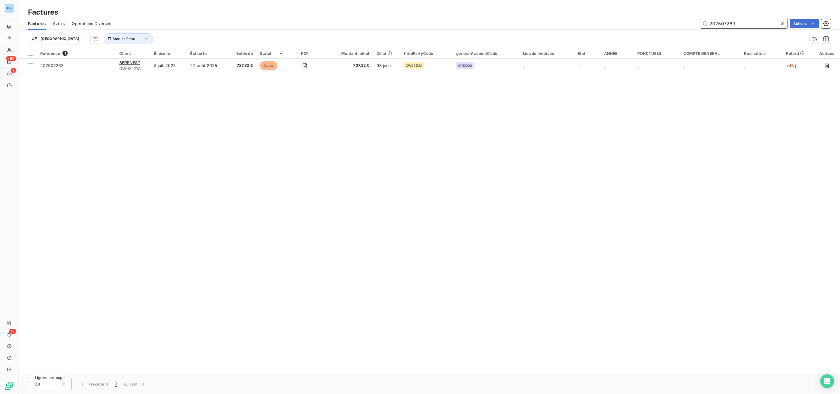
click at [740, 25] on input "202507263" at bounding box center [744, 23] width 88 height 9
drag, startPoint x: 719, startPoint y: 18, endPoint x: 700, endPoint y: 18, distance: 19.0
click at [701, 18] on div "Factures Avoirs Opérations Diverses 202507263 Actions" at bounding box center [429, 24] width 821 height 12
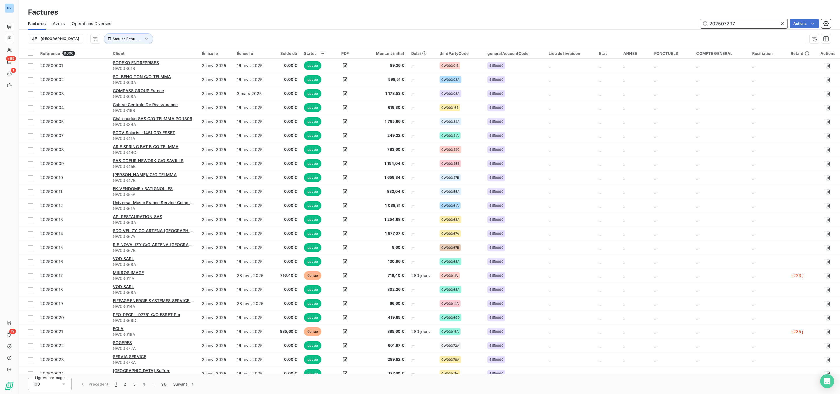
type input "202507297"
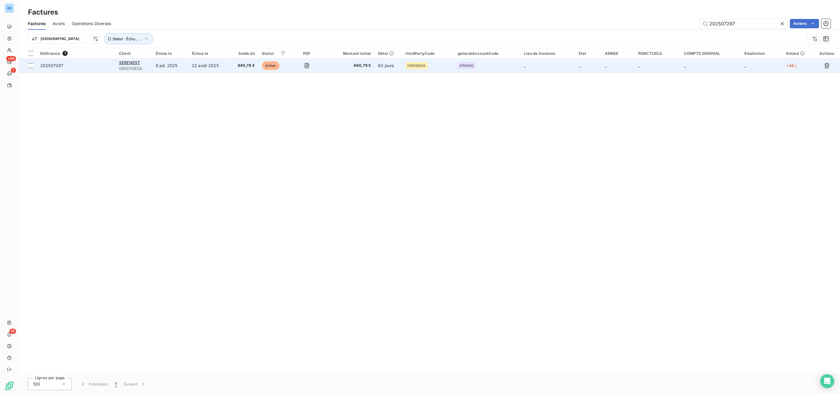
click at [397, 66] on td "93 jours" at bounding box center [388, 66] width 27 height 14
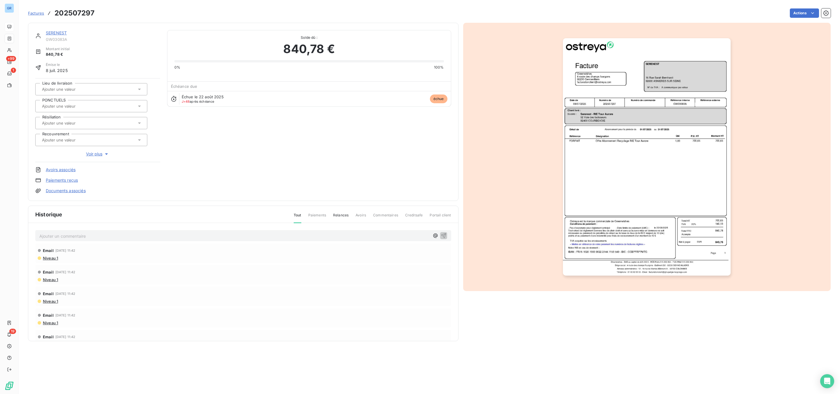
click at [607, 110] on img "button" at bounding box center [647, 156] width 168 height 237
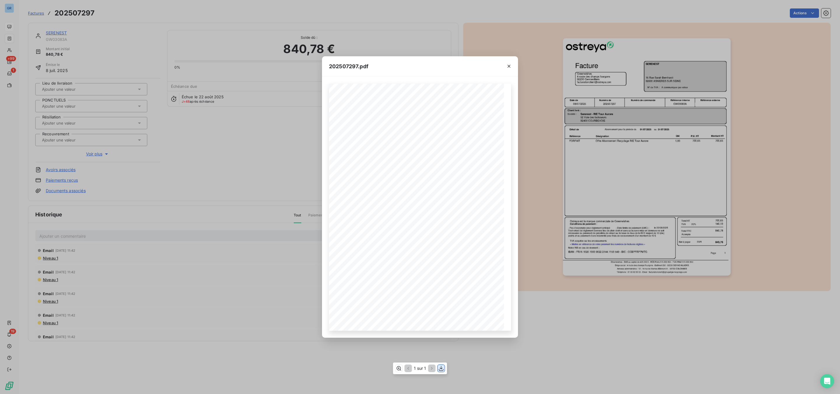
click at [444, 369] on icon "button" at bounding box center [441, 368] width 6 height 6
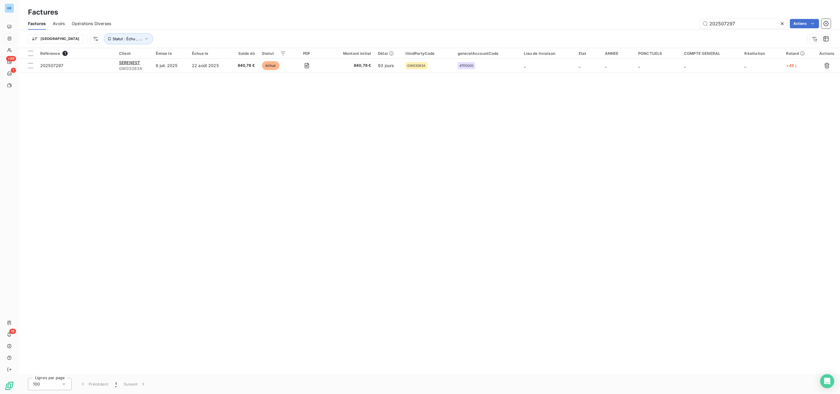
drag, startPoint x: 746, startPoint y: 26, endPoint x: 640, endPoint y: 19, distance: 106.4
click at [640, 19] on div "202507297 Actions" at bounding box center [474, 23] width 713 height 9
drag, startPoint x: 783, startPoint y: 35, endPoint x: 771, endPoint y: 27, distance: 13.9
click at [782, 34] on div "Trier Statut : Échu , ..." at bounding box center [416, 38] width 777 height 11
drag, startPoint x: 758, startPoint y: 25, endPoint x: 656, endPoint y: 19, distance: 102.0
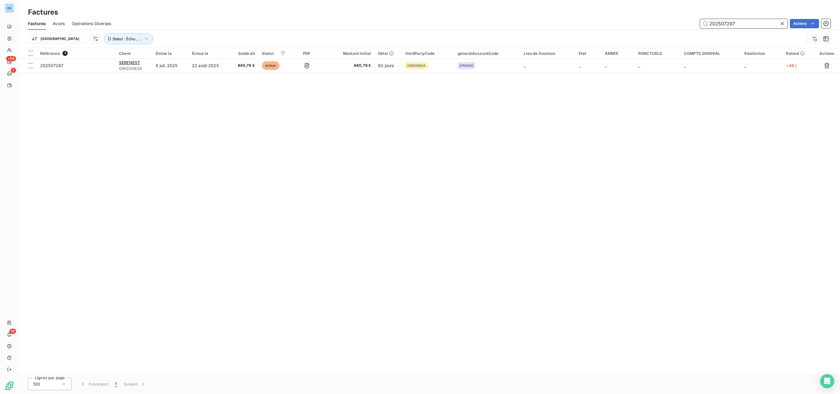
click at [656, 19] on div "202507297 Actions" at bounding box center [474, 23] width 713 height 9
type input "202507468"
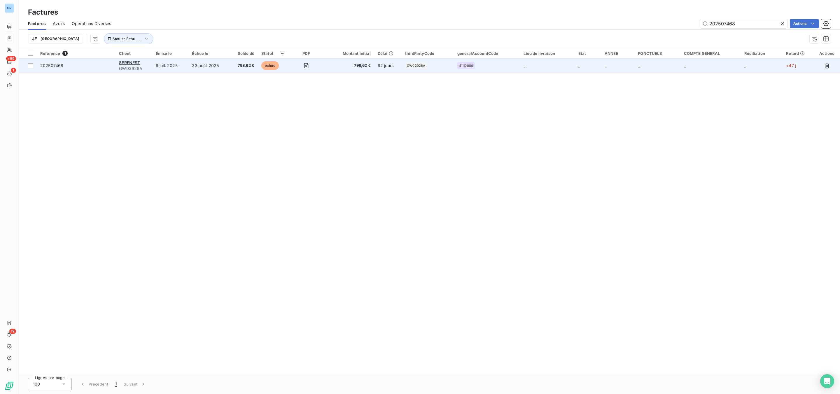
click at [455, 64] on td "41110000" at bounding box center [487, 66] width 67 height 14
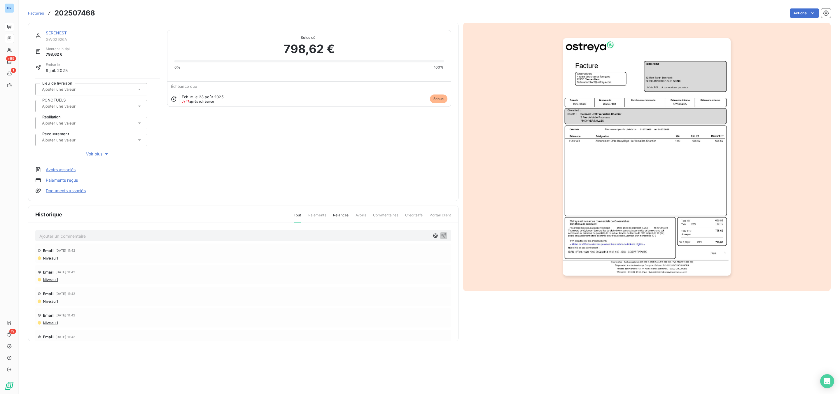
click at [661, 226] on img "button" at bounding box center [647, 156] width 168 height 237
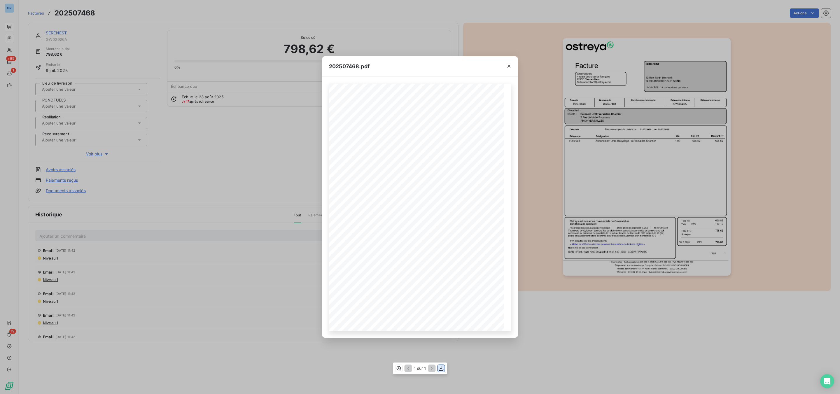
click at [440, 370] on icon "button" at bounding box center [441, 368] width 6 height 6
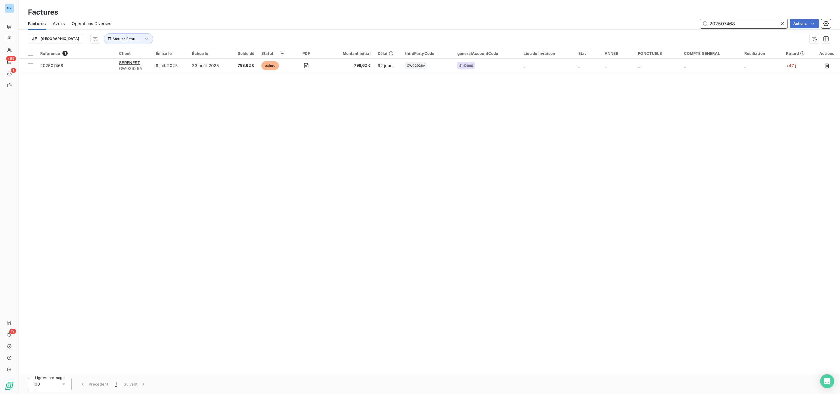
click at [748, 24] on input "202507468" at bounding box center [744, 23] width 88 height 9
click at [745, 29] on div "Factures Avoirs Opérations Diverses 202507468 Actions" at bounding box center [429, 24] width 821 height 12
click at [739, 25] on input "202507468" at bounding box center [744, 23] width 88 height 9
type input "202507480"
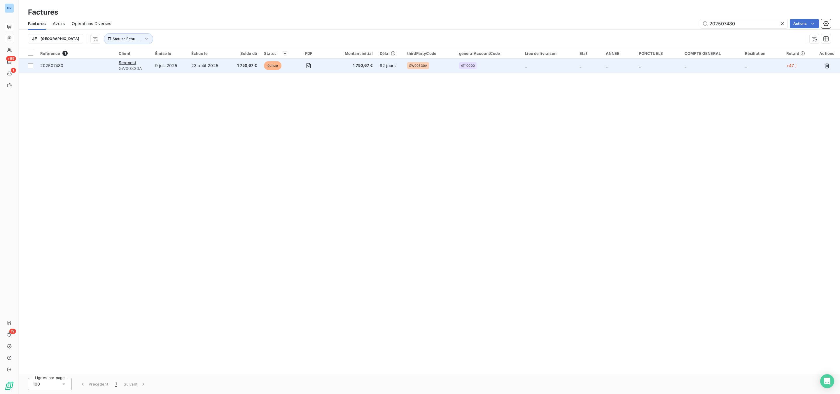
click at [383, 63] on td "92 jours" at bounding box center [389, 66] width 27 height 14
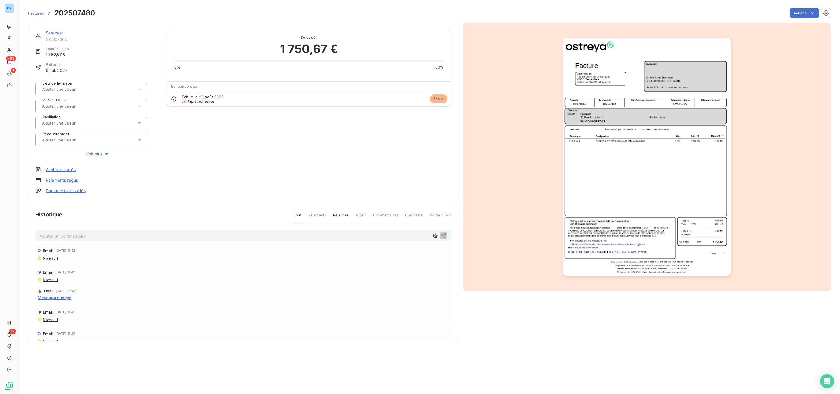
click at [603, 163] on img "button" at bounding box center [647, 156] width 168 height 237
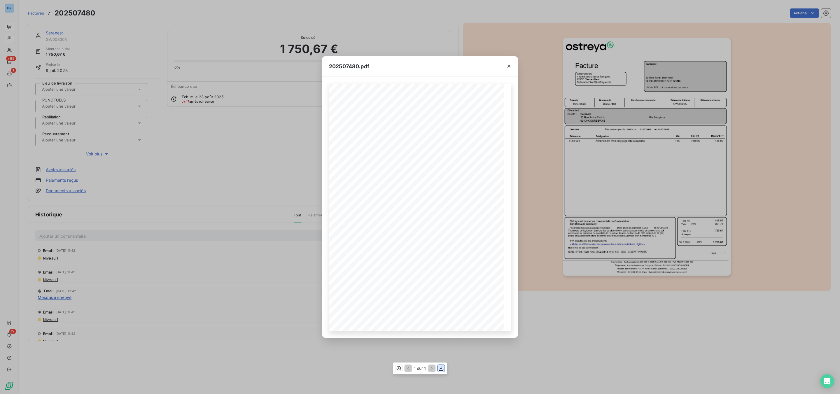
click at [439, 370] on icon "button" at bounding box center [441, 368] width 5 height 5
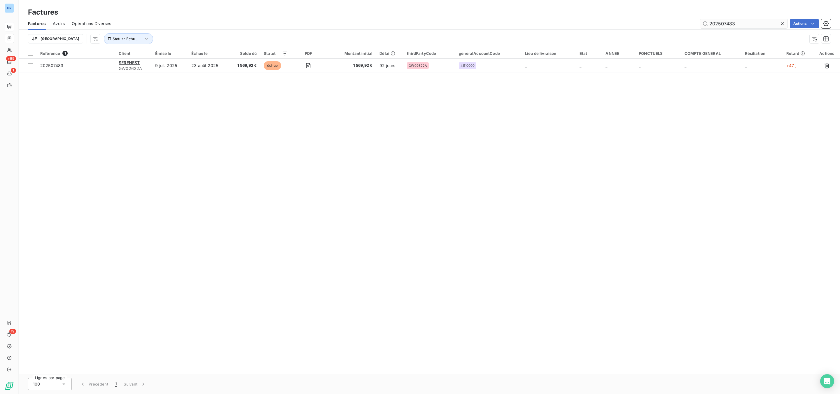
type input "202507483"
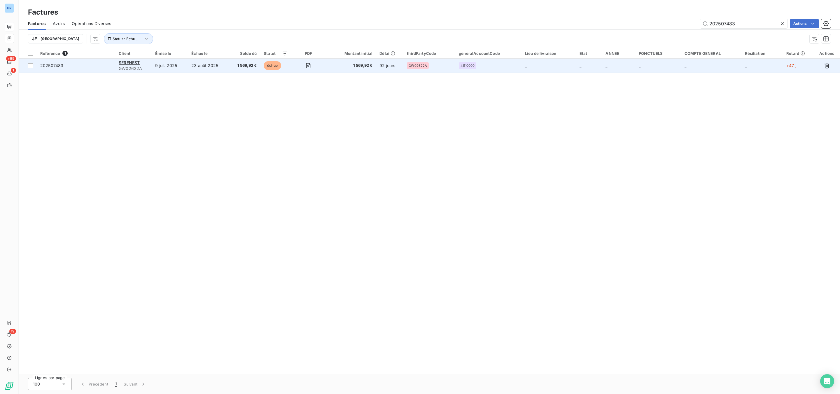
click at [392, 67] on td "92 jours" at bounding box center [389, 66] width 27 height 14
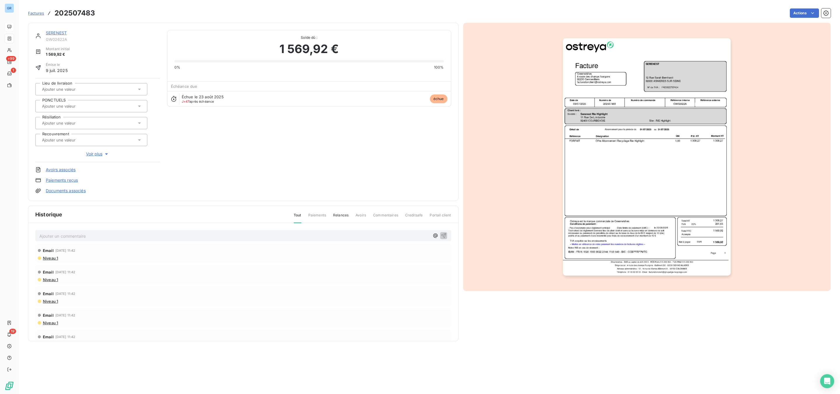
click at [623, 151] on img "button" at bounding box center [647, 156] width 168 height 237
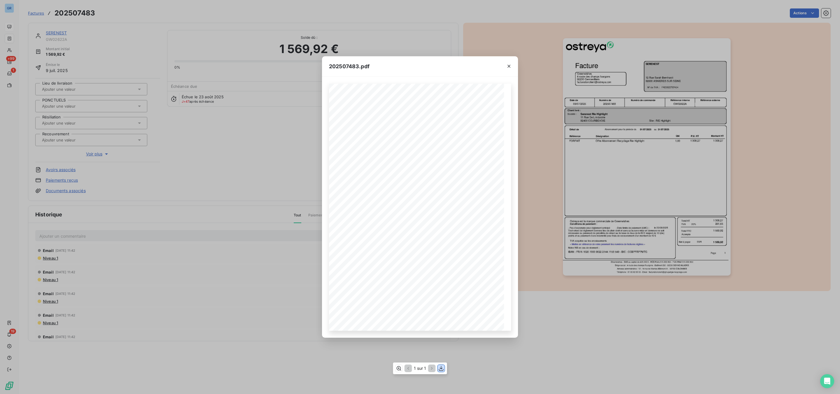
drag, startPoint x: 438, startPoint y: 368, endPoint x: 438, endPoint y: 360, distance: 8.8
click at [436, 368] on div "1 sur 1" at bounding box center [420, 369] width 54 height 12
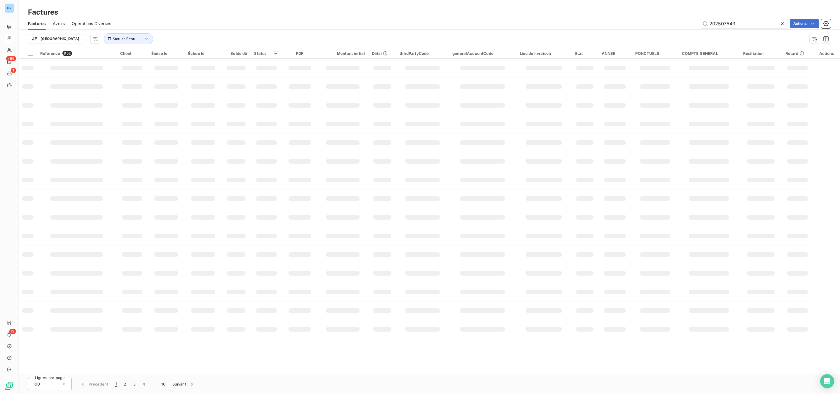
type input "202507543"
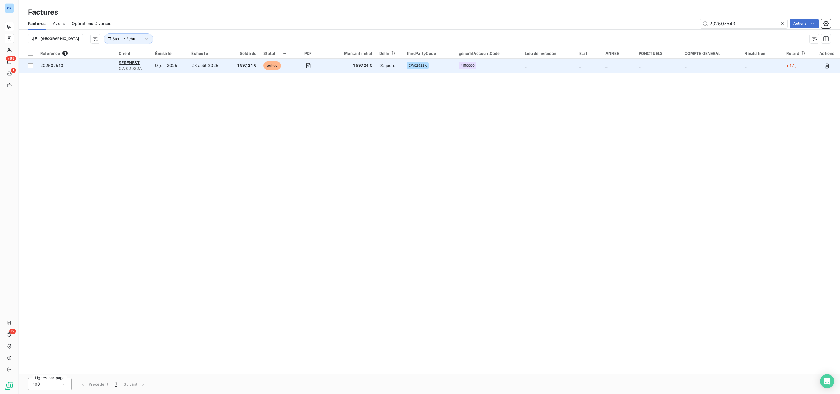
click at [387, 63] on td "92 jours" at bounding box center [389, 66] width 27 height 14
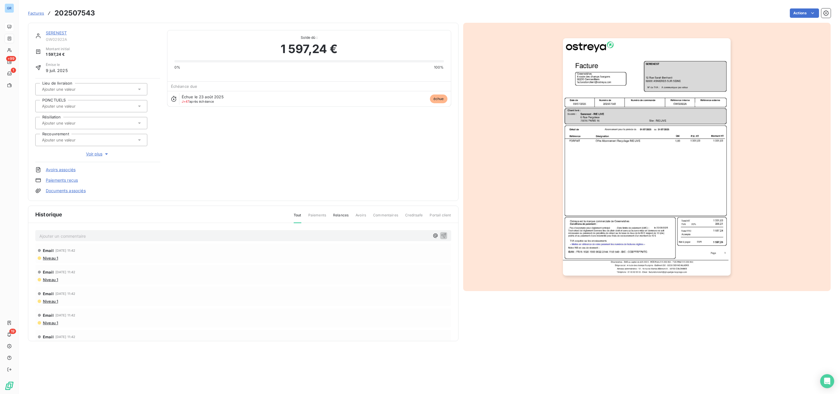
click at [656, 130] on img "button" at bounding box center [647, 156] width 168 height 237
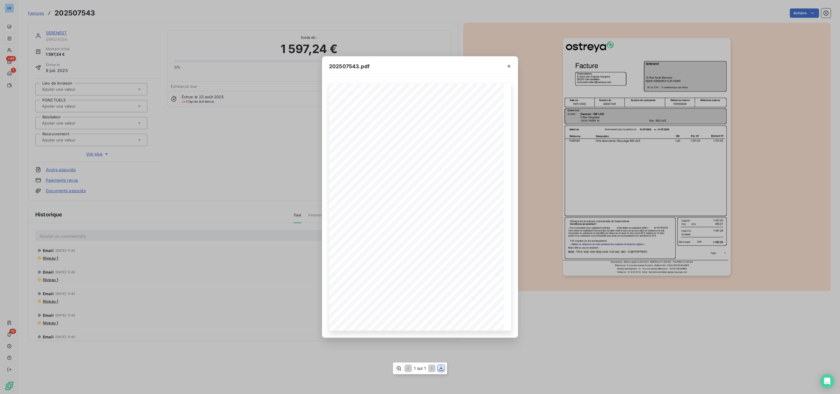
click at [443, 368] on icon "button" at bounding box center [441, 368] width 6 height 6
click at [512, 67] on button "button" at bounding box center [508, 66] width 9 height 9
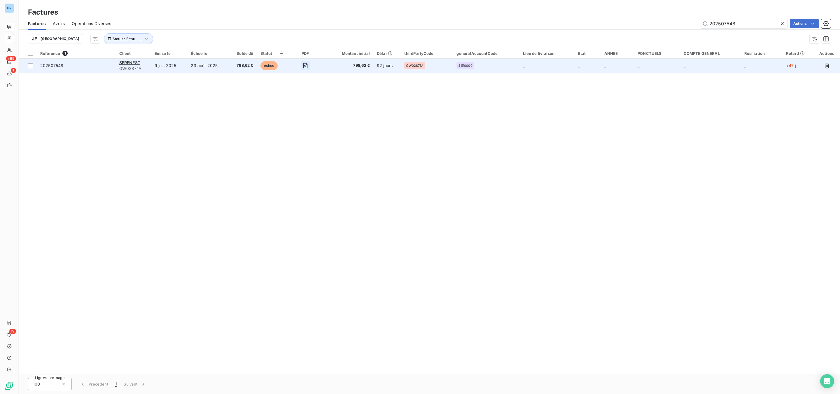
click at [304, 69] on button "button" at bounding box center [305, 65] width 9 height 9
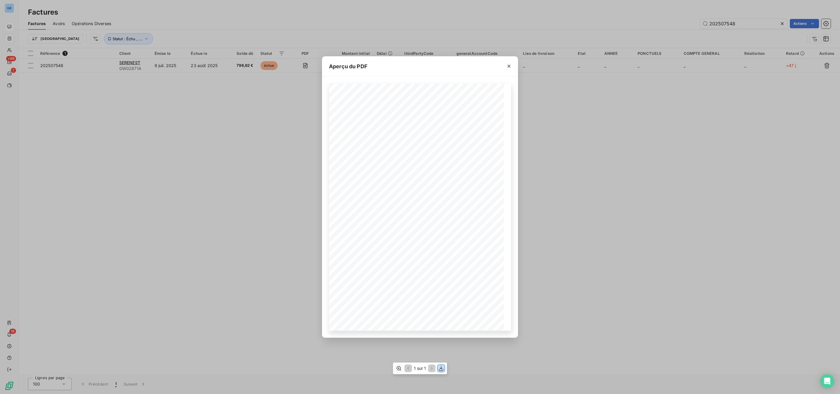
drag, startPoint x: 442, startPoint y: 370, endPoint x: 456, endPoint y: 339, distance: 34.7
click at [440, 370] on icon "button" at bounding box center [441, 368] width 6 height 6
click at [739, 25] on div "Aperçu du PDF Référence interne Numéro de Date de Numéro de commande Référence …" at bounding box center [420, 197] width 840 height 394
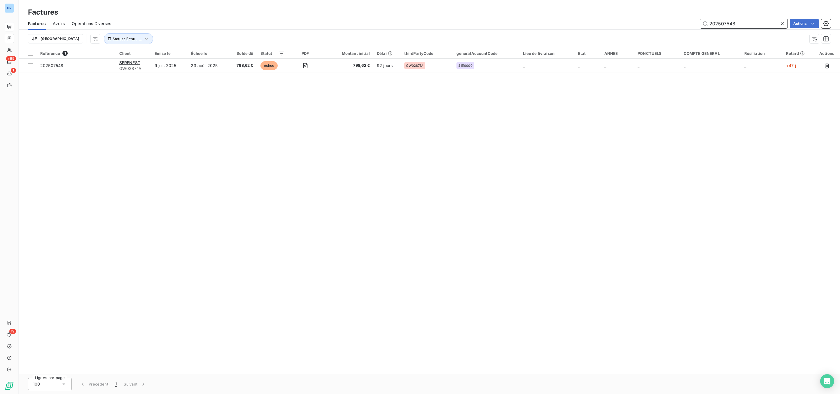
click at [737, 21] on input "202507548" at bounding box center [744, 23] width 88 height 9
type input "202507595"
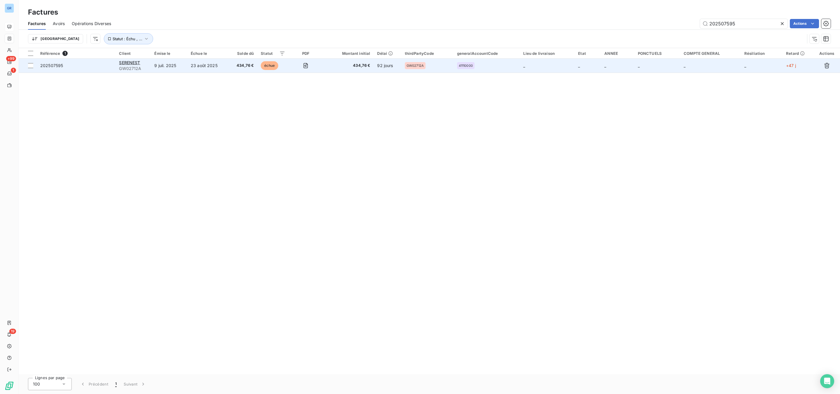
click at [419, 62] on div "GW02712A" at bounding box center [415, 65] width 21 height 7
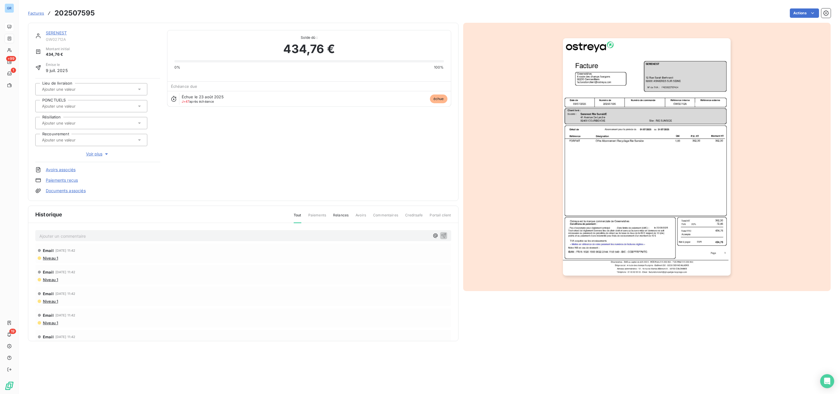
click at [670, 156] on img "button" at bounding box center [647, 156] width 168 height 237
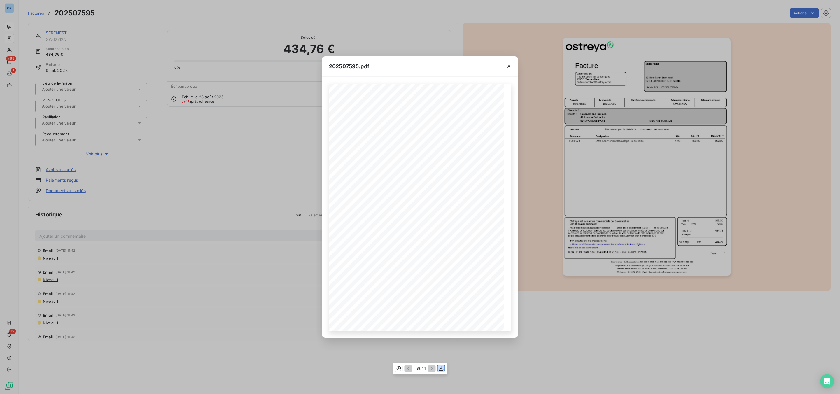
drag, startPoint x: 439, startPoint y: 370, endPoint x: 475, endPoint y: 355, distance: 38.6
click at [439, 367] on icon "button" at bounding box center [441, 368] width 6 height 6
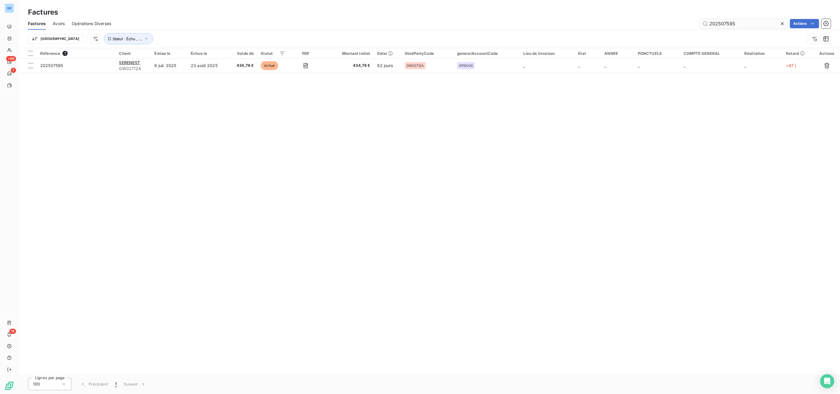
click at [748, 25] on input "202507595" at bounding box center [744, 23] width 88 height 9
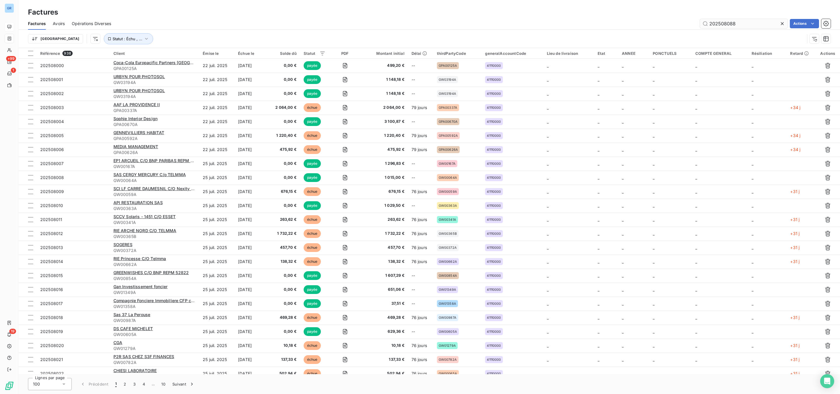
type input "202508088"
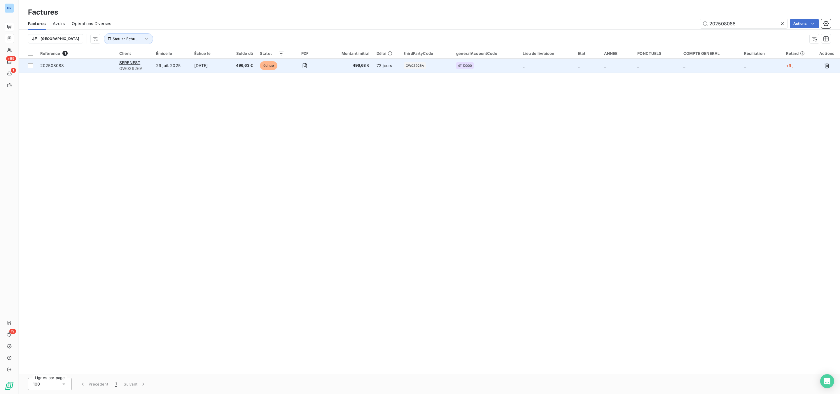
click at [467, 70] on td "41110000" at bounding box center [486, 66] width 67 height 14
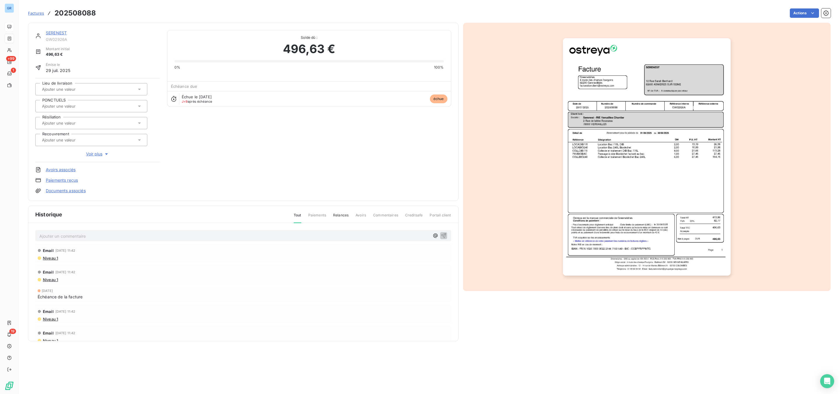
click at [602, 168] on img "button" at bounding box center [647, 156] width 168 height 237
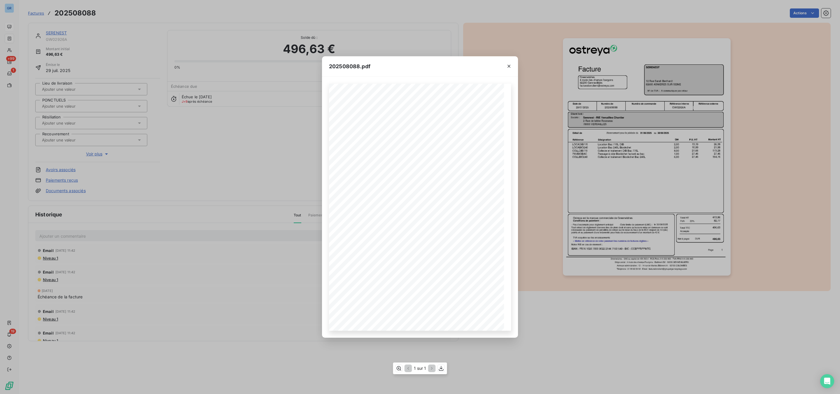
click at [445, 369] on div "1 sur 1" at bounding box center [420, 369] width 54 height 12
click at [441, 369] on icon "button" at bounding box center [441, 368] width 5 height 5
drag, startPoint x: 501, startPoint y: 46, endPoint x: 492, endPoint y: 45, distance: 8.5
click at [501, 46] on div "202508088.pdf Référence interne Numéro de Date de Numéro de commande Référence …" at bounding box center [420, 197] width 840 height 394
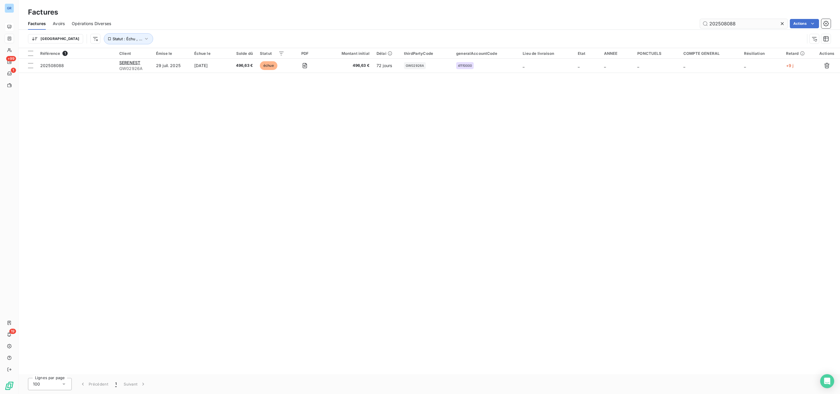
click at [762, 20] on input "202508088" at bounding box center [744, 23] width 88 height 9
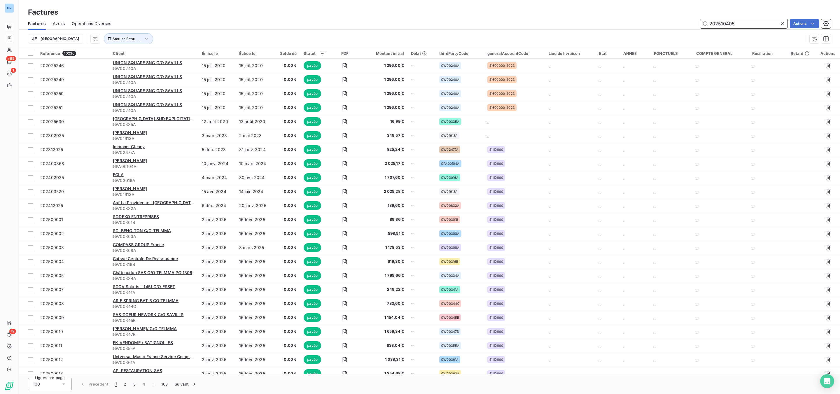
type input "202510405"
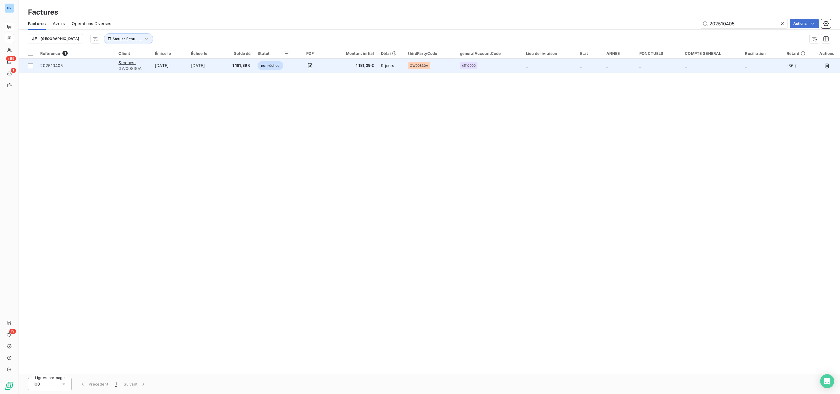
click at [242, 64] on span "1 181,39 €" at bounding box center [239, 66] width 23 height 6
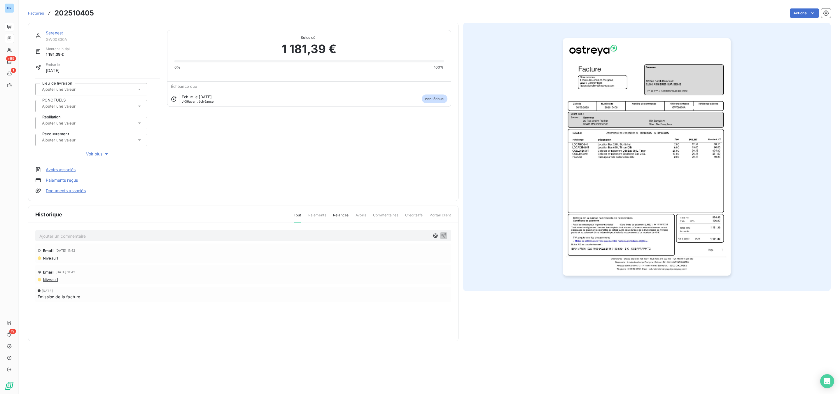
click at [641, 103] on img "button" at bounding box center [647, 156] width 168 height 237
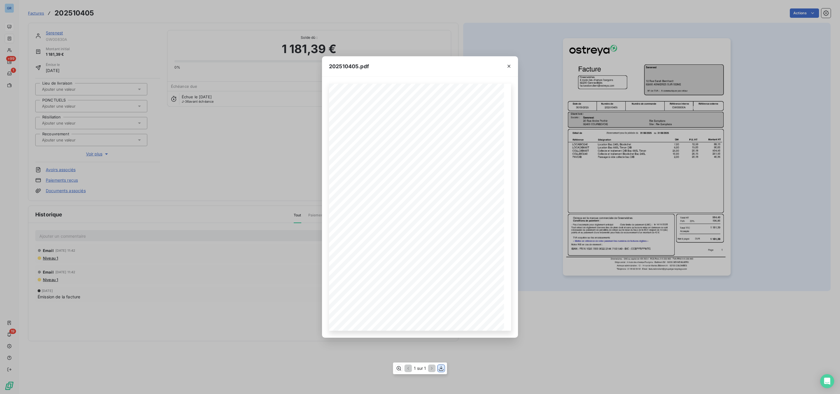
click at [440, 367] on icon "button" at bounding box center [441, 368] width 6 height 6
click at [509, 63] on icon "button" at bounding box center [509, 66] width 6 height 6
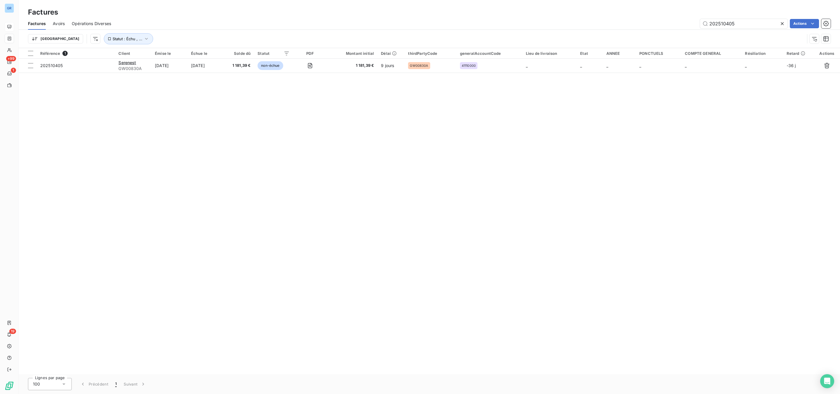
click at [381, 189] on div "Référence 1 Client Émise le Échue le Solde dû Statut PDF Montant initial Délai …" at bounding box center [429, 211] width 821 height 326
drag, startPoint x: 744, startPoint y: 23, endPoint x: 557, endPoint y: 22, distance: 187.0
click at [568, 22] on div "202510405 Actions" at bounding box center [474, 23] width 713 height 9
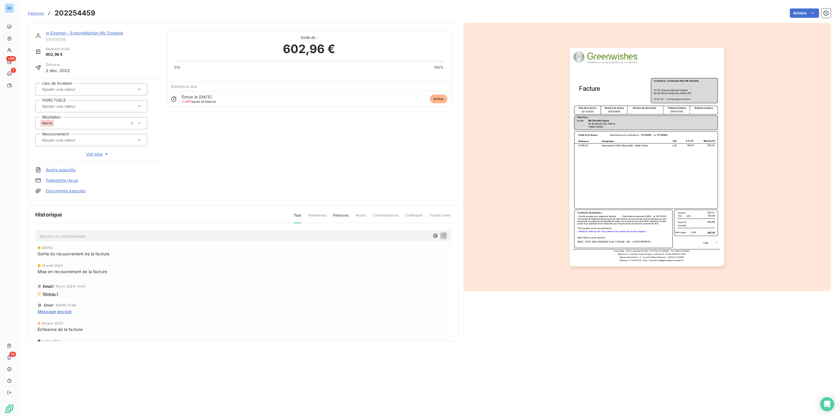
click at [433, 51] on div "602,96 €" at bounding box center [309, 49] width 270 height 18
